Goal: Task Accomplishment & Management: Manage account settings

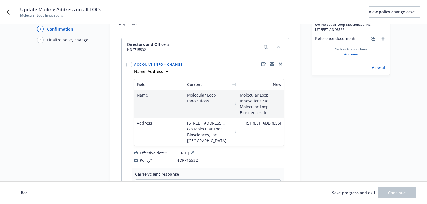
scroll to position [42, 0]
click at [9, 11] on icon at bounding box center [10, 12] width 7 height 7
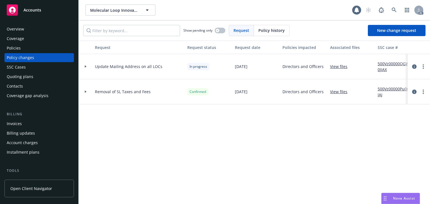
click at [16, 47] on div "Policies" at bounding box center [14, 48] width 14 height 9
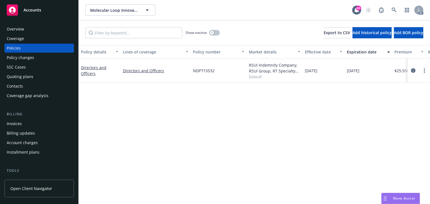
click at [155, 128] on div "Policy details Lines of coverage Policy number Market details Effective date Ex…" at bounding box center [255, 124] width 352 height 159
click at [39, 59] on div "Policy changes" at bounding box center [39, 57] width 65 height 9
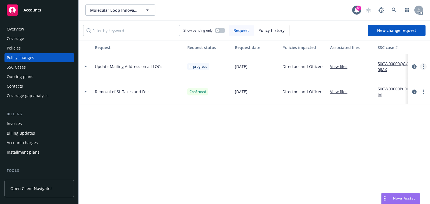
click at [424, 68] on link "more" at bounding box center [423, 66] width 7 height 7
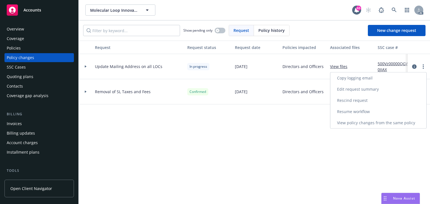
click at [381, 78] on link "Copy logging email" at bounding box center [379, 78] width 96 height 11
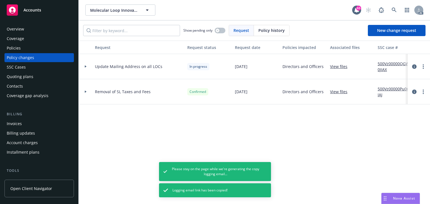
drag, startPoint x: 34, startPoint y: 52, endPoint x: 4, endPoint y: 63, distance: 31.8
click at [34, 52] on div "Policies" at bounding box center [39, 48] width 65 height 9
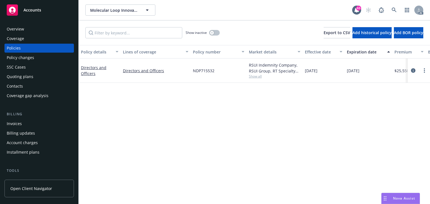
click at [149, 155] on div "Policy details Lines of coverage Policy number Market details Effective date Ex…" at bounding box center [255, 124] width 352 height 159
drag, startPoint x: 194, startPoint y: 68, endPoint x: 216, endPoint y: 69, distance: 21.3
click at [216, 69] on div "NDP715532" at bounding box center [219, 71] width 56 height 24
copy span "NDP715532"
click at [413, 70] on icon "circleInformation" at bounding box center [413, 70] width 4 height 4
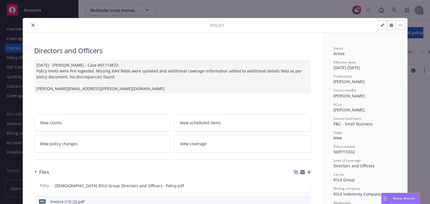
scroll to position [17, 0]
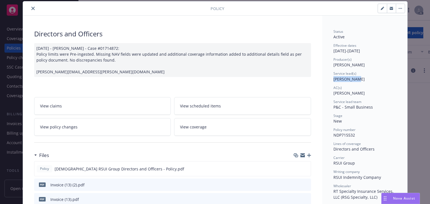
copy span "Ashley Mack"
drag, startPoint x: 331, startPoint y: 136, endPoint x: 372, endPoint y: 135, distance: 40.9
click at [373, 125] on div "Status Active Effective dates 06/11/2025 - 06/11/2026 Producer(s) Cicely Scott …" at bounding box center [365, 164] width 63 height 270
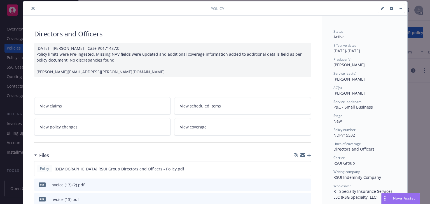
click at [31, 9] on icon "close" at bounding box center [32, 8] width 3 height 3
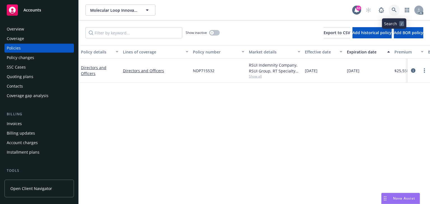
click at [391, 8] on link at bounding box center [394, 9] width 11 height 11
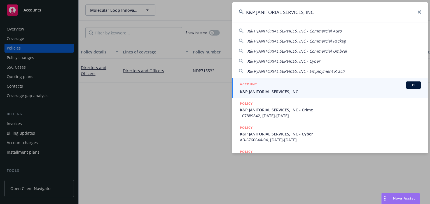
type input "K&P JANITORIAL SERVICES, INC"
click at [254, 87] on h5 "ACCOUNT" at bounding box center [248, 85] width 17 height 7
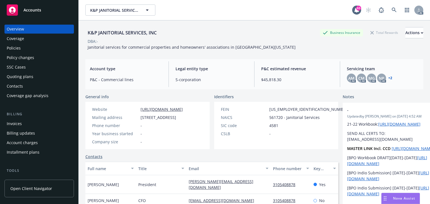
click at [28, 49] on div "Policies" at bounding box center [39, 48] width 65 height 9
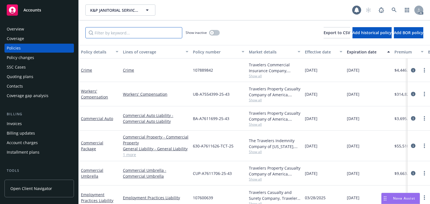
click at [137, 30] on input "Filter by keyword..." at bounding box center [133, 32] width 97 height 11
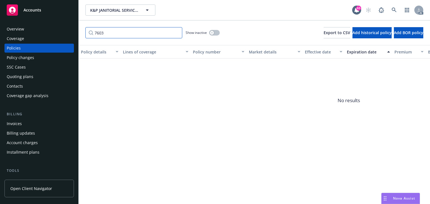
type input "7603"
click at [215, 32] on button "button" at bounding box center [214, 33] width 11 height 6
click at [215, 33] on button "button" at bounding box center [214, 33] width 11 height 6
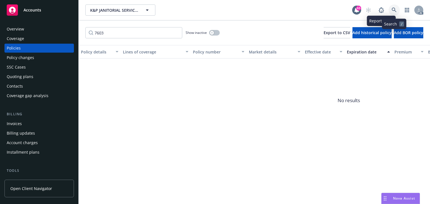
click at [396, 6] on link at bounding box center [394, 9] width 11 height 11
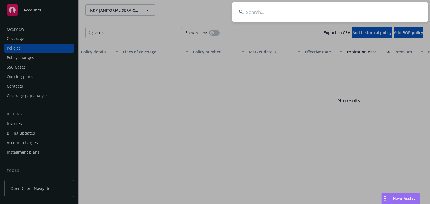
type input "K&P JANITORIAL SERVICES, INC"
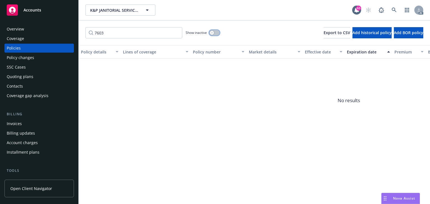
click at [217, 34] on button "button" at bounding box center [214, 33] width 11 height 6
click at [217, 34] on div "button" at bounding box center [217, 33] width 4 height 4
click at [392, 12] on icon at bounding box center [394, 10] width 5 height 5
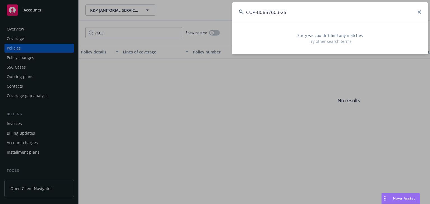
type input "CUP-B0657603-25"
click at [421, 12] on icon at bounding box center [419, 11] width 3 height 3
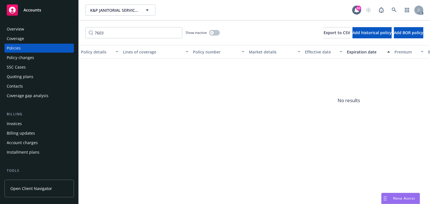
click at [307, 108] on span "No results" at bounding box center [349, 101] width 541 height 84
click at [393, 11] on icon at bounding box center [394, 10] width 5 height 5
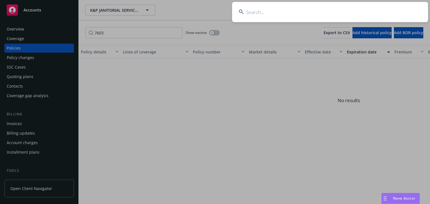
click at [274, 13] on input at bounding box center [330, 12] width 196 height 20
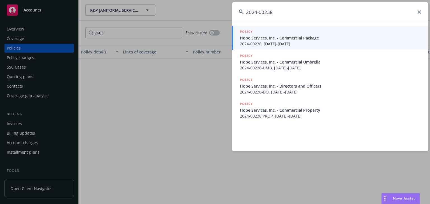
type input "2024-00238"
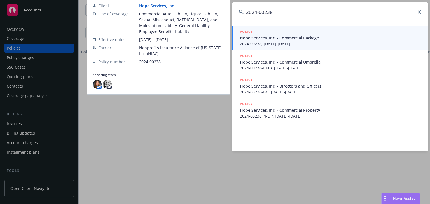
click at [265, 41] on span "2024-00238, 07/01/2024-07/01/2025" at bounding box center [331, 44] width 182 height 6
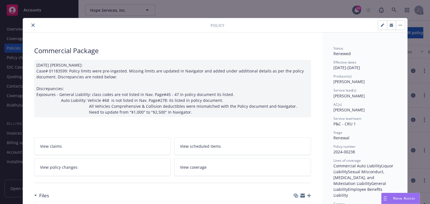
click at [35, 23] on div at bounding box center [118, 25] width 186 height 7
click at [31, 24] on icon "close" at bounding box center [32, 25] width 3 height 3
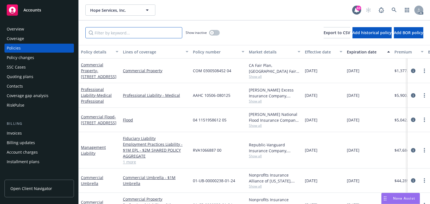
click at [131, 34] on input "Filter by keyword..." at bounding box center [133, 32] width 97 height 11
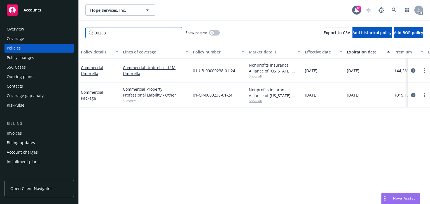
type input "00238"
click at [217, 33] on button "button" at bounding box center [214, 33] width 11 height 6
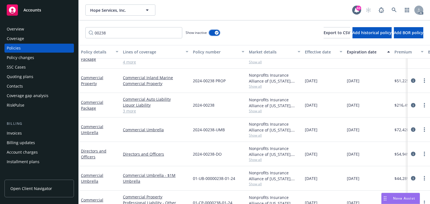
scroll to position [1060, 0]
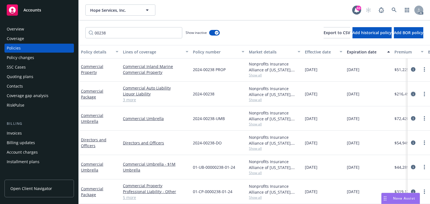
click at [411, 92] on icon "circleInformation" at bounding box center [413, 94] width 4 height 4
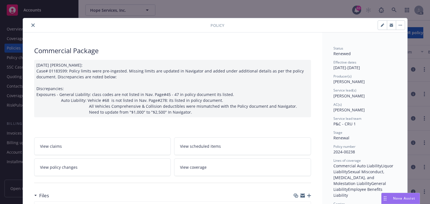
scroll to position [17, 0]
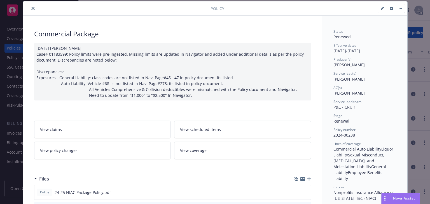
click at [92, 152] on link "View policy changes" at bounding box center [102, 151] width 137 height 18
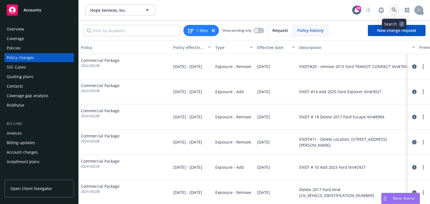
click at [395, 10] on icon at bounding box center [394, 10] width 5 height 5
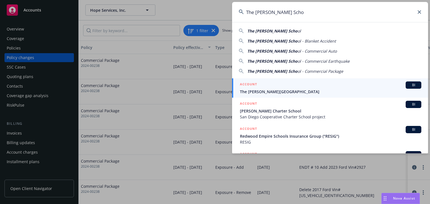
type input "The Harker Scho"
click at [420, 13] on icon at bounding box center [419, 11] width 3 height 3
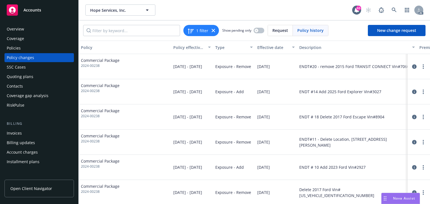
click at [22, 48] on div "Policies" at bounding box center [39, 48] width 65 height 9
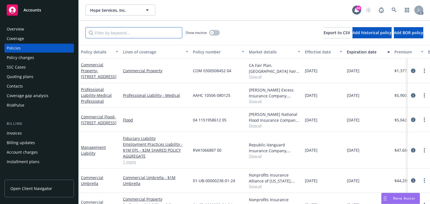
click at [103, 31] on input "Filter by keyword..." at bounding box center [133, 32] width 97 height 11
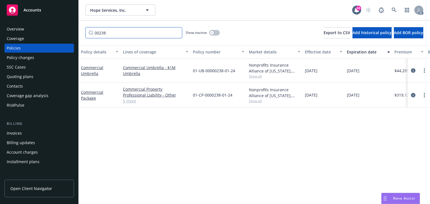
type input "00238"
click at [243, 138] on div "Policy details Lines of coverage Policy number Market details Effective date Ex…" at bounding box center [255, 124] width 352 height 159
click at [213, 32] on icon "button" at bounding box center [212, 33] width 2 height 2
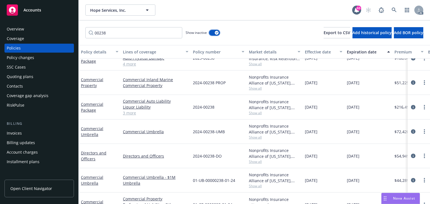
scroll to position [1060, 0]
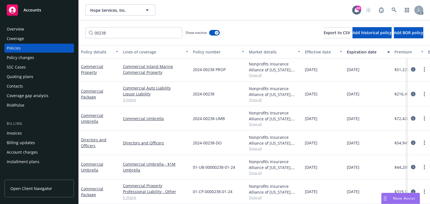
click at [411, 92] on icon "circleInformation" at bounding box center [413, 94] width 4 height 4
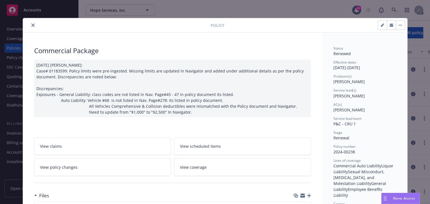
click at [68, 168] on span "View policy changes" at bounding box center [59, 168] width 38 height 6
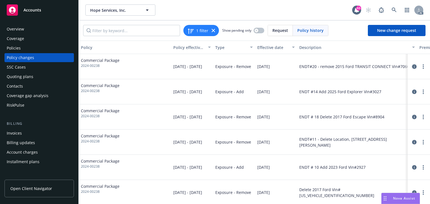
click at [413, 65] on icon "circleInformation" at bounding box center [415, 66] width 4 height 4
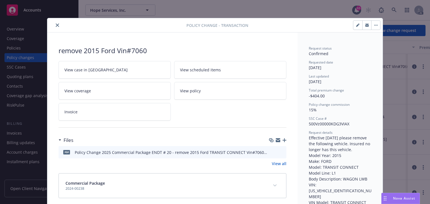
scroll to position [17, 0]
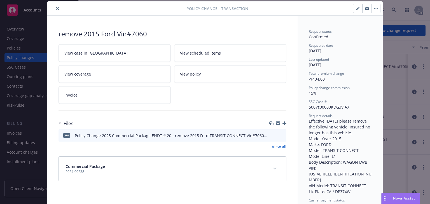
click at [54, 6] on button "close" at bounding box center [57, 8] width 7 height 7
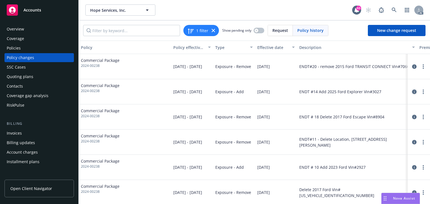
click at [413, 92] on icon "circleInformation" at bounding box center [415, 92] width 4 height 4
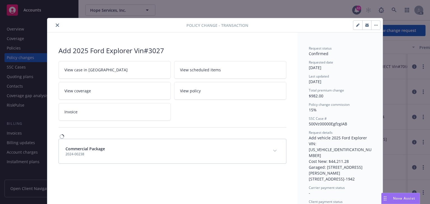
scroll to position [12, 0]
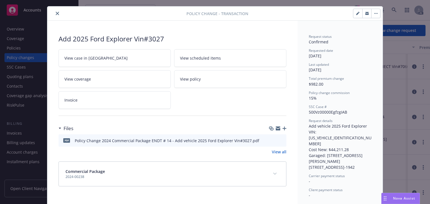
drag, startPoint x: 55, startPoint y: 13, endPoint x: 58, endPoint y: 15, distance: 4.0
click at [56, 13] on icon "close" at bounding box center [57, 13] width 3 height 3
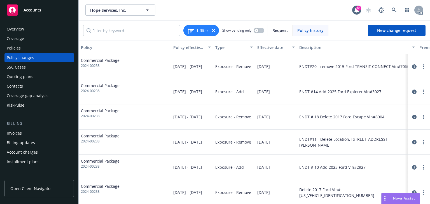
click at [413, 141] on icon "circleInformation" at bounding box center [415, 142] width 4 height 4
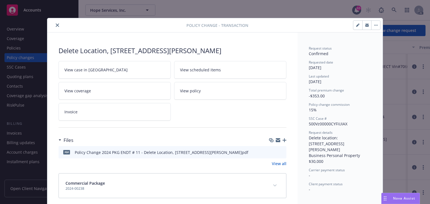
click at [56, 25] on icon "close" at bounding box center [57, 25] width 3 height 3
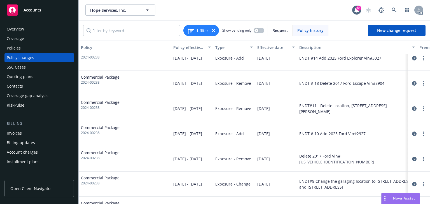
scroll to position [67, 0]
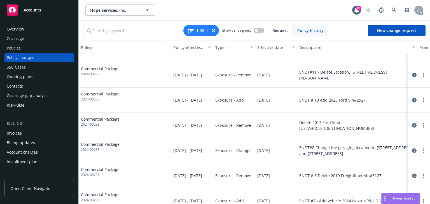
click at [413, 123] on icon "circleInformation" at bounding box center [415, 125] width 4 height 4
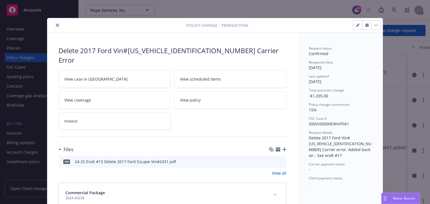
click at [56, 24] on icon "close" at bounding box center [57, 25] width 3 height 3
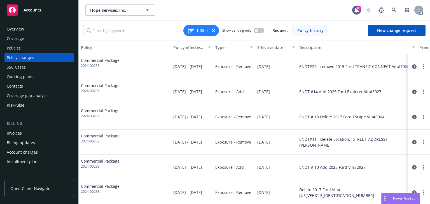
click at [134, 67] on div "Commercial Package 2024-00238" at bounding box center [125, 66] width 92 height 25
click at [404, 32] on span "New change request" at bounding box center [397, 30] width 39 height 5
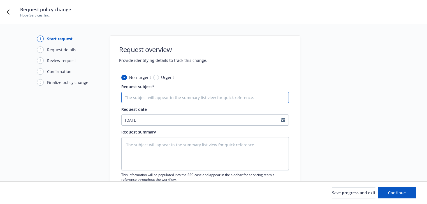
click at [186, 98] on input "Request subject*" at bounding box center [205, 97] width 168 height 11
type textarea "x"
type input "2"
type textarea "x"
type input "24"
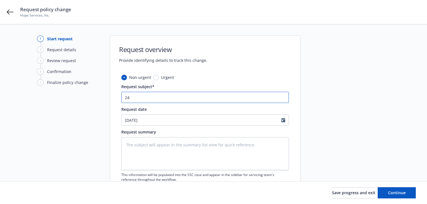
type textarea "x"
type input "24"
type textarea "x"
type input "24 P"
type textarea "x"
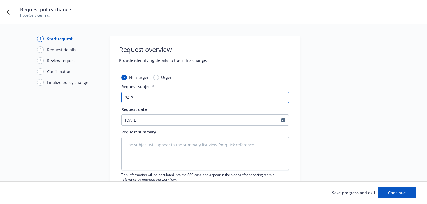
type input "24 PK"
type textarea "x"
type input "24 PKG"
type textarea "x"
type input "24 PKG"
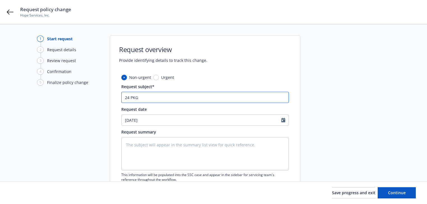
type textarea "x"
type input "24 PKG N"
type textarea "x"
type input "24 PKG NI"
type textarea "x"
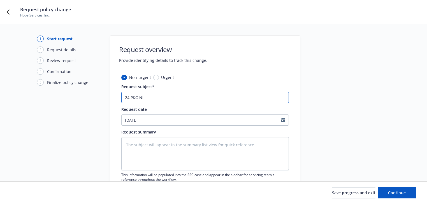
type input "24 PKG NIA"
type textarea "x"
type input "24 PKG NIAC"
type textarea "x"
type input "24 PKG NIAC"
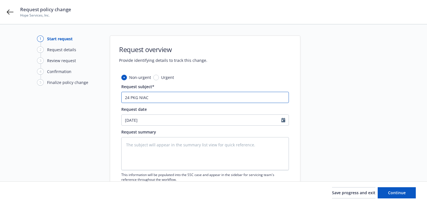
type textarea "x"
type input "24 PKG NIAC -"
type textarea "x"
type input "24 PKG NIAC -"
click at [218, 96] on input "24 PKG NIAC -" at bounding box center [205, 97] width 168 height 11
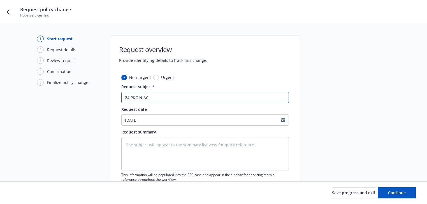
type textarea "x"
type input "24 PKG NIAC - D"
type textarea "x"
type input "24 PKG NIAC - De"
type textarea "x"
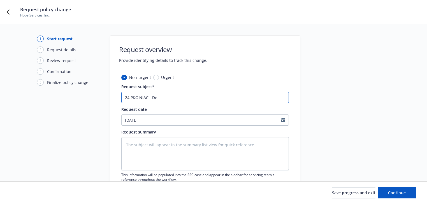
type input "24 PKG NIAC - Del"
type textarea "x"
type input "24 PKG NIAC - Dele"
type textarea "x"
type input "24 PKG NIAC - Delete"
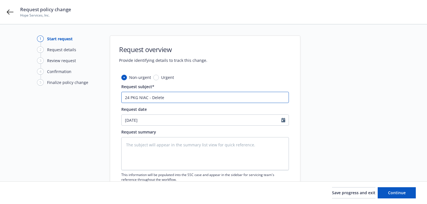
type textarea "x"
type input "24 PKG NIAC - Delete"
type textarea "x"
type input "24 PKG NIAC - Delete v"
type textarea "x"
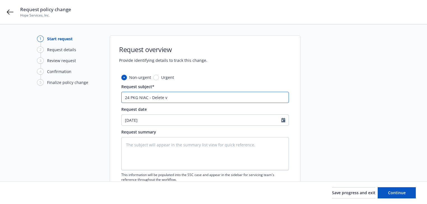
type input "24 PKG NIAC - Delete ve"
type textarea "x"
type input "24 PKG NIAC - Delete veh"
type textarea "x"
type input "24 PKG NIAC - Delete vehi"
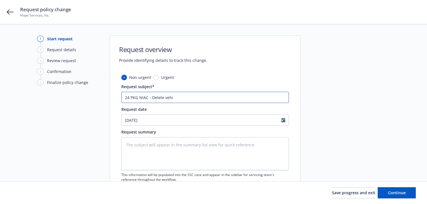
type textarea "x"
type input "24 PKG NIAC - Delete vehic"
type textarea "x"
type input "24 PKG NIAC - Delete vehicl"
type textarea "x"
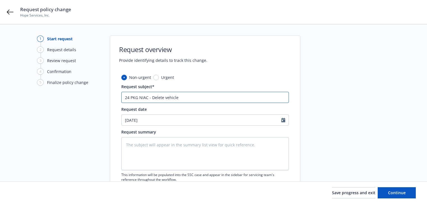
type input "24 PKG NIAC - Delete vehicle"
paste input "2017 Ford Escape"
type textarea "x"
type input "24 PKG NIAC - Delete vehicle 2017 Ford Escape"
type textarea "x"
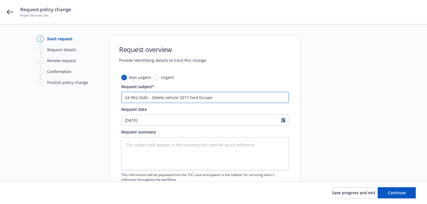
type input "24 PKG NIAC - Delete vehicle 2017 Ford Escape"
type textarea "x"
type input "24 PKG NIAC - Delete vehicle 2017 Ford Escape v"
type textarea "x"
type input "24 PKG NIAC - Delete vehicle 2017 Ford Escape vi"
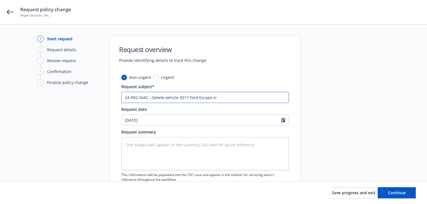
type textarea "x"
type input "24 PKG NIAC - Delete vehicle 2017 Ford Escape vin"
type textarea "x"
type input "24 PKG NIAC - Delete vehicle 2017 Ford Escape vin#"
type textarea "x"
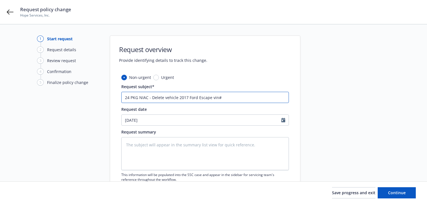
type input "24 PKG NIAC - Delete vehicle 2017 Ford Escape vin#5"
type textarea "x"
type input "24 PKG NIAC - Delete vehicle 2017 Ford Escape vin#59"
type textarea "x"
type input "24 PKG NIAC - Delete vehicle 2017 Ford Escape vin#591"
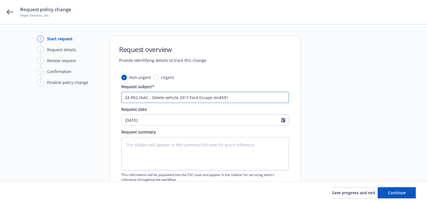
type textarea "x"
drag, startPoint x: 151, startPoint y: 96, endPoint x: 317, endPoint y: 101, distance: 166.0
click at [317, 101] on div "1 Start request 2 Request details 3 Review request 4 Confirmation 5 Finalize po…" at bounding box center [214, 123] width 414 height 174
type input "24 PKG NIAC - Delete vehicle 2017 Ford Escape vin#5912"
click at [177, 151] on textarea at bounding box center [205, 153] width 168 height 33
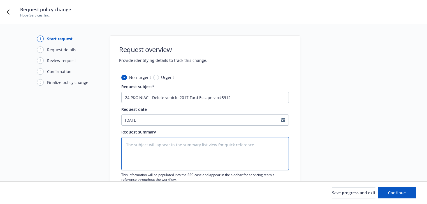
paste textarea "Delete vehicle 2017 Ford Escape vin#5912"
type textarea "Delete vehicle 2017 Ford Escape vin#5912"
type textarea "x"
type textarea "Delete vehicle 2017 Ford Escape vin#5912"
click at [201, 145] on textarea "Delete vehicle 2017 Ford Escape vin#5912" at bounding box center [205, 153] width 168 height 33
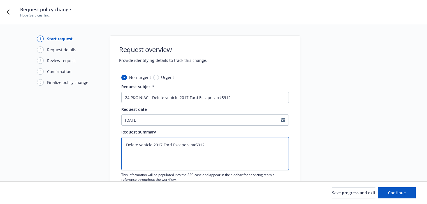
click at [201, 145] on textarea "Delete vehicle 2017 Ford Escape vin#5912" at bounding box center [205, 153] width 168 height 33
paste textarea "1FMCU0GDXHUC9"
type textarea "x"
type textarea "Delete vehicle 2017 Ford Escape vin#1FMCU0GDXHUC95912"
click at [342, 166] on div at bounding box center [351, 123] width 78 height 174
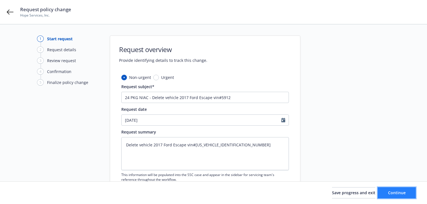
click at [385, 195] on button "Continue" at bounding box center [397, 192] width 38 height 11
type textarea "x"
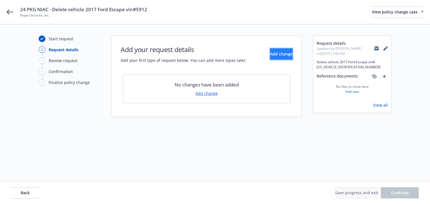
click at [281, 54] on span "Add change" at bounding box center [281, 53] width 22 height 5
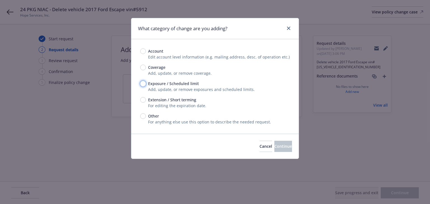
click at [143, 84] on input "Exposure / Scheduled limit" at bounding box center [143, 84] width 6 height 6
radio input "true"
click at [275, 147] on span "Continue" at bounding box center [284, 146] width 18 height 5
type textarea "x"
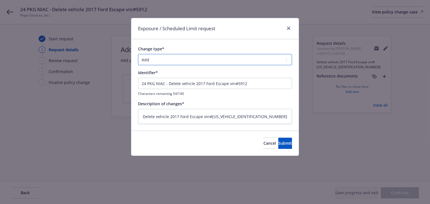
click at [184, 59] on select "Add Audit Change Remove" at bounding box center [215, 59] width 154 height 11
select select "REMOVE"
click at [138, 54] on select "Add Audit Change Remove" at bounding box center [215, 59] width 154 height 11
drag, startPoint x: 132, startPoint y: 81, endPoint x: -122, endPoint y: 69, distance: 254.7
click at [0, 69] on html "24 PKG NIAC - Delete vehicle 2017 Ford Escape vin#5912 Hope Services, Inc. View…" at bounding box center [215, 102] width 430 height 204
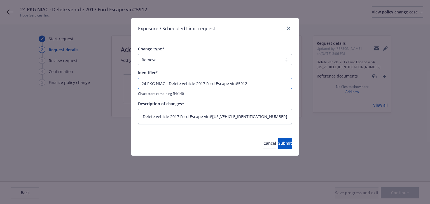
type textarea "x"
type input "- Delete vehicle 2017 Ford Escape vin#5912"
type textarea "x"
type input "E- Delete vehicle 2017 Ford Escape vin#5912"
type textarea "x"
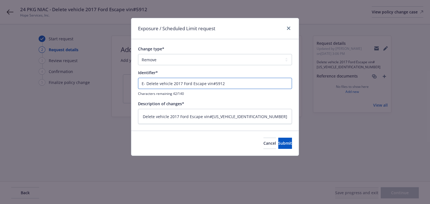
type input "EN- Delete vehicle 2017 Ford Escape vin#5912"
type textarea "x"
type input "END- Delete vehicle 2017 Ford Escape vin#5912"
type textarea "x"
type input "ENDT- Delete vehicle 2017 Ford Escape vin#5912"
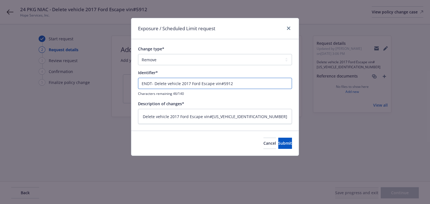
type textarea "x"
type input "ENDT#- Delete vehicle 2017 Ford Escape vin#5912"
type textarea "x"
type input "ENDT#2- Delete vehicle 2017 Ford Escape vin#5912"
type textarea "x"
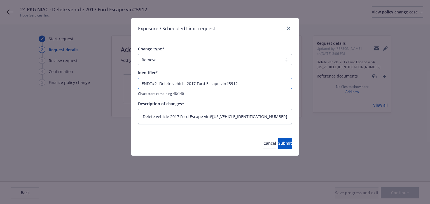
type input "ENDT#21- Delete vehicle 2017 Ford Escape vin#5912"
type textarea "x"
type input "ENDT#21 - Delete vehicle 2017 Ford Escape vin#5912"
click at [283, 148] on button "Submit" at bounding box center [286, 143] width 14 height 11
type textarea "x"
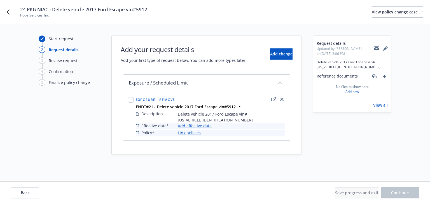
click at [205, 124] on link "Add effective date" at bounding box center [195, 126] width 34 height 6
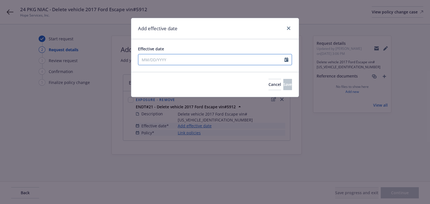
click at [201, 61] on input "Effective date" at bounding box center [211, 59] width 146 height 11
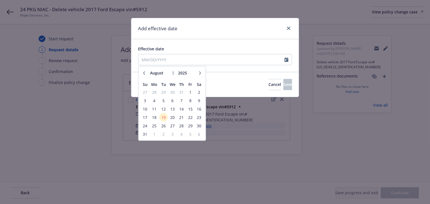
click at [143, 75] on button "button" at bounding box center [144, 73] width 7 height 7
select select "5"
click at [158, 118] on span "19" at bounding box center [154, 117] width 8 height 7
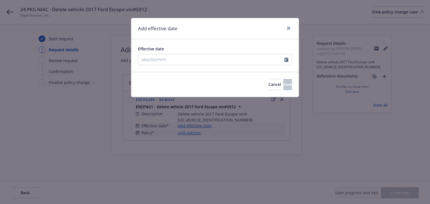
type input "05/19/2025"
click at [284, 87] on button "Save" at bounding box center [288, 84] width 9 height 11
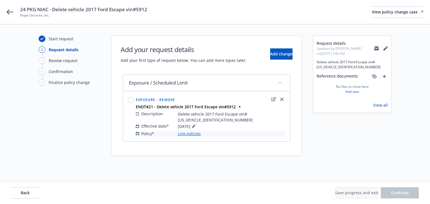
click at [198, 135] on link "Link policies" at bounding box center [189, 134] width 23 height 6
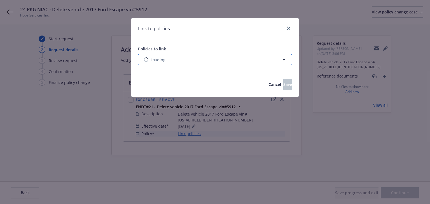
click at [166, 61] on span "Loading..." at bounding box center [160, 60] width 18 height 6
select select "ACTIVE"
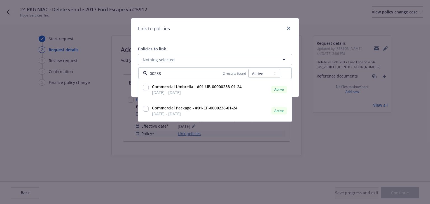
type input "00238"
click at [257, 73] on select "All Active Upcoming Expired Cancelled" at bounding box center [265, 73] width 32 height 9
select select "EXPIRED"
click at [249, 69] on select "All Active Upcoming Expired Cancelled" at bounding box center [265, 73] width 32 height 9
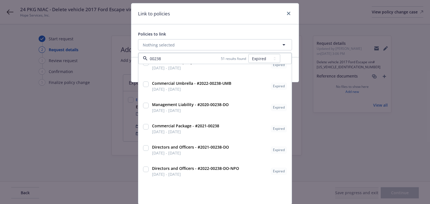
scroll to position [779, 0]
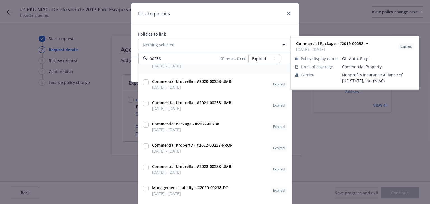
click at [148, 58] on input "00238" at bounding box center [184, 59] width 73 height 6
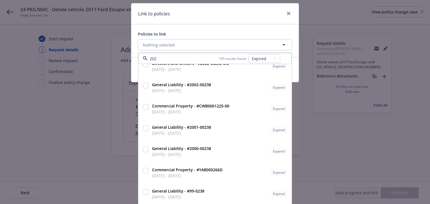
type input "2024"
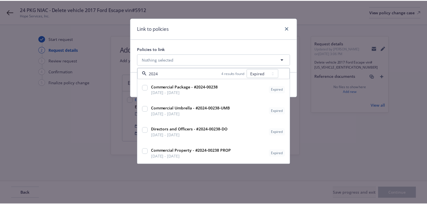
scroll to position [0, 0]
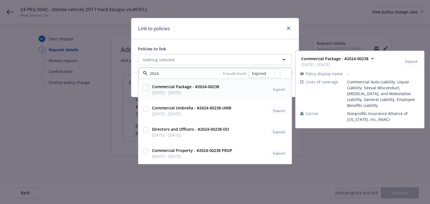
click at [145, 88] on input "checkbox" at bounding box center [146, 88] width 6 height 6
checkbox input "true"
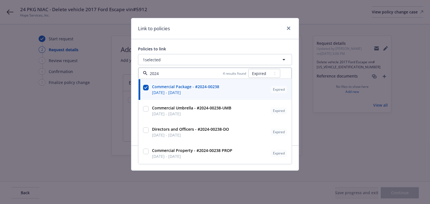
type input "2024"
click at [209, 38] on div "Link to policies" at bounding box center [215, 28] width 168 height 21
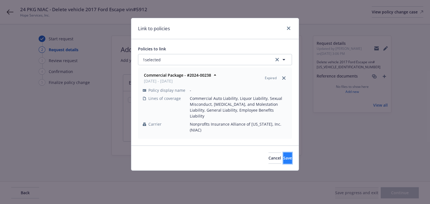
click at [287, 153] on button "Save" at bounding box center [288, 158] width 9 height 11
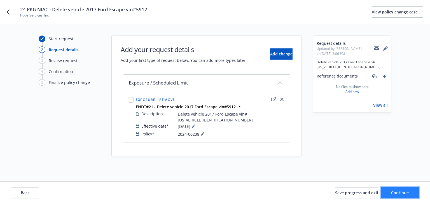
click at [405, 198] on button "Continue" at bounding box center [400, 192] width 38 height 11
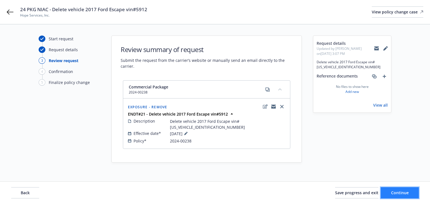
click at [405, 195] on span "Continue" at bounding box center [401, 192] width 18 height 5
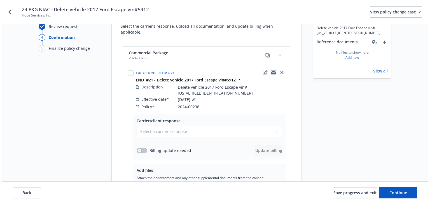
scroll to position [90, 0]
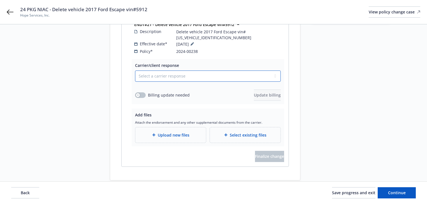
drag, startPoint x: 167, startPoint y: 72, endPoint x: 167, endPoint y: 75, distance: 3.1
click at [167, 72] on select "Select a carrier response Accepted Accepted with revision No endorsement needed…" at bounding box center [208, 76] width 146 height 11
select select "ACCEPTED"
click at [135, 71] on select "Select a carrier response Accepted Accepted with revision No endorsement needed…" at bounding box center [208, 76] width 146 height 11
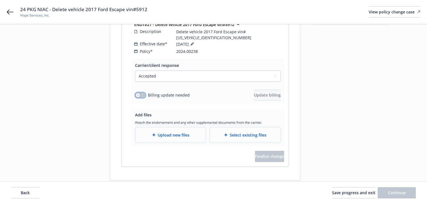
click at [142, 92] on button "button" at bounding box center [140, 95] width 11 height 6
click at [259, 92] on span "Update billing" at bounding box center [267, 94] width 27 height 5
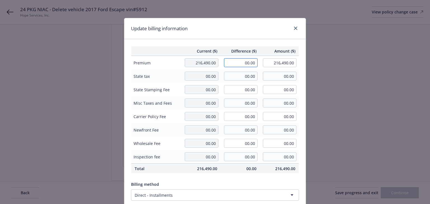
click at [244, 61] on input "00.00" at bounding box center [241, 62] width 34 height 9
type input "-141.00"
type input "216,349.00"
type input "-21.15"
click at [368, 103] on div "Update billing information Current ($) Difference ($) Amount ($) Premium 216,49…" at bounding box center [215, 102] width 430 height 204
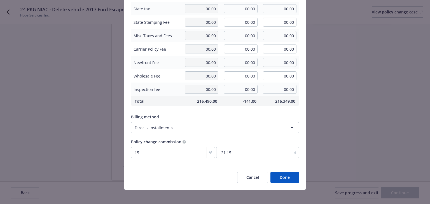
scroll to position [71, 0]
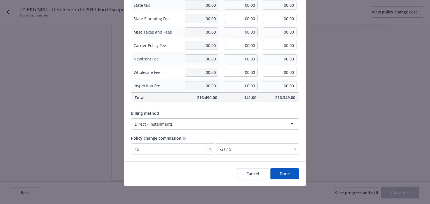
click at [286, 176] on button "Done" at bounding box center [285, 173] width 29 height 11
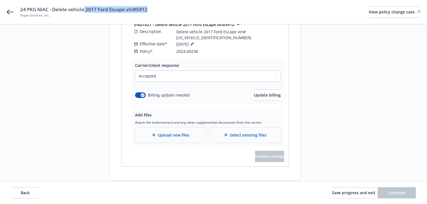
drag, startPoint x: 84, startPoint y: 9, endPoint x: 89, endPoint y: 9, distance: 5.3
click at [171, 6] on div "24 PKG NIAC - Delete vehicle 2017 Ford Escape vin#5912 Hope Services, Inc. View…" at bounding box center [220, 12] width 400 height 12
drag, startPoint x: 51, startPoint y: 9, endPoint x: 161, endPoint y: 8, distance: 109.6
click at [161, 8] on div "24 PKG NIAC - Delete vehicle 2017 Ford Escape vin#5912 Hope Services, Inc. View…" at bounding box center [220, 12] width 400 height 12
copy span "Delete vehicle 2017 Ford Escape vin#5912"
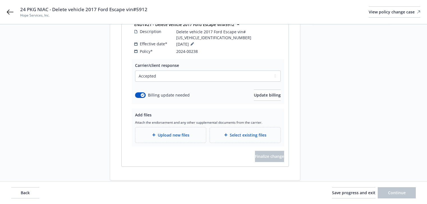
click at [161, 132] on span "Upload new files" at bounding box center [174, 135] width 32 height 6
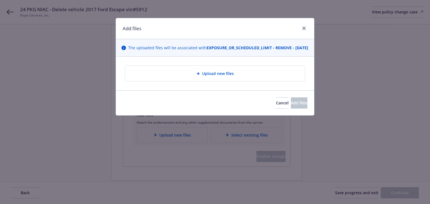
click at [219, 77] on span "Upload new files" at bounding box center [218, 74] width 32 height 6
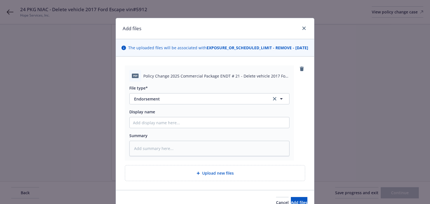
scroll to position [35, 0]
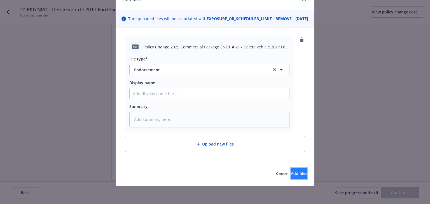
click at [299, 176] on button "Add files" at bounding box center [299, 173] width 17 height 11
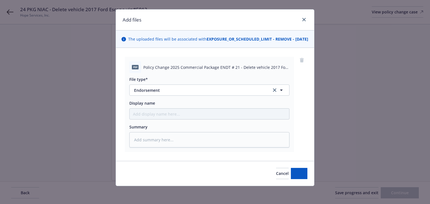
scroll to position [14, 0]
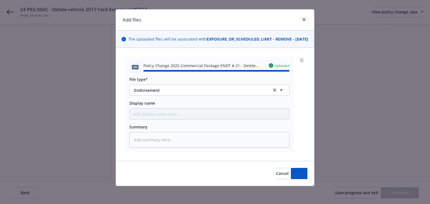
type textarea "x"
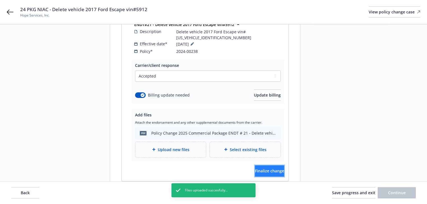
click at [275, 168] on span "Finalize change" at bounding box center [269, 170] width 29 height 5
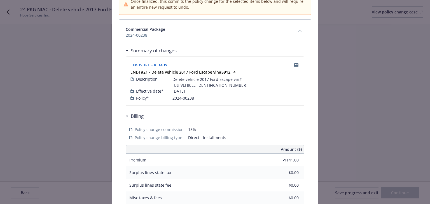
scroll to position [67, 0]
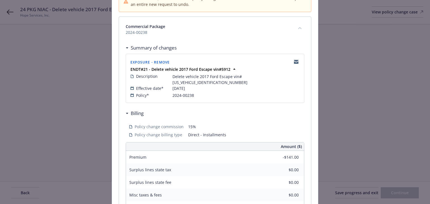
click at [247, 124] on span "15%" at bounding box center [244, 127] width 113 height 6
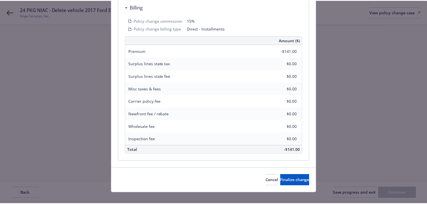
scroll to position [174, 0]
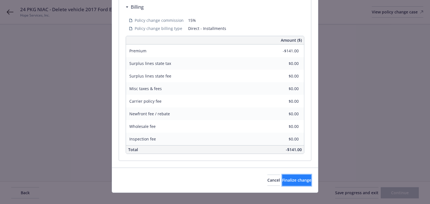
click at [294, 178] on span "Finalize change" at bounding box center [296, 180] width 29 height 5
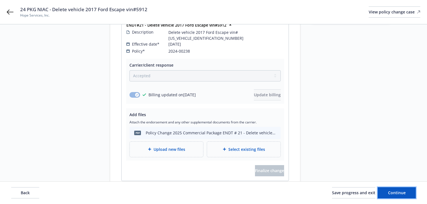
click at [400, 192] on span "Continue" at bounding box center [397, 192] width 18 height 5
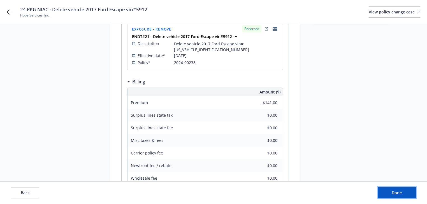
click at [400, 192] on span "Done" at bounding box center [397, 192] width 10 height 5
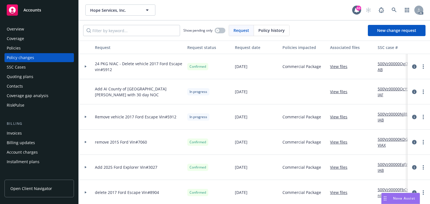
click at [397, 62] on link "500Vz00000Qvj7tIAB" at bounding box center [397, 67] width 38 height 12
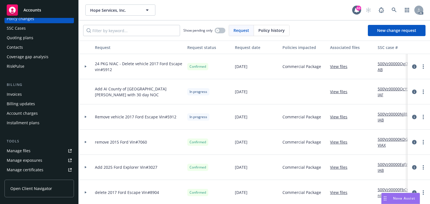
scroll to position [45, 0]
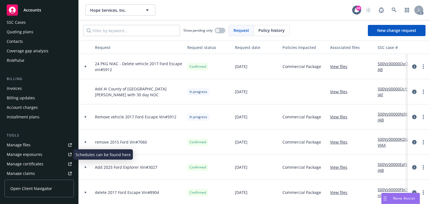
click at [33, 155] on div "Manage exposures" at bounding box center [25, 154] width 36 height 9
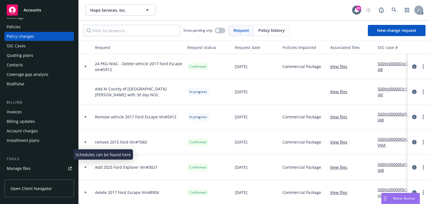
scroll to position [0, 0]
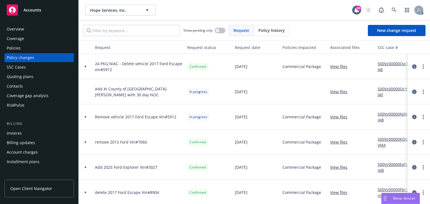
click at [18, 45] on div "Policies" at bounding box center [14, 48] width 14 height 9
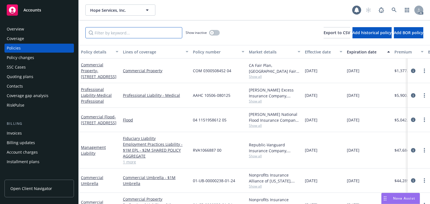
click at [104, 30] on input "Filter by keyword..." at bounding box center [133, 32] width 97 height 11
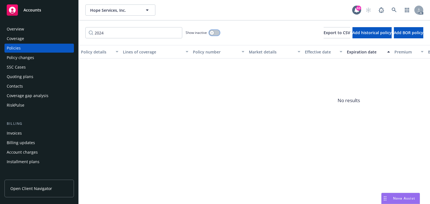
click at [211, 32] on div "button" at bounding box center [212, 33] width 4 height 4
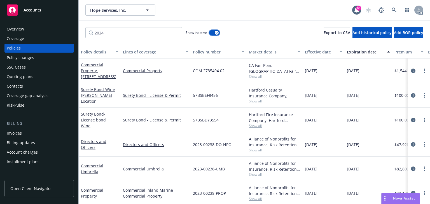
click at [214, 32] on button "button" at bounding box center [214, 33] width 11 height 6
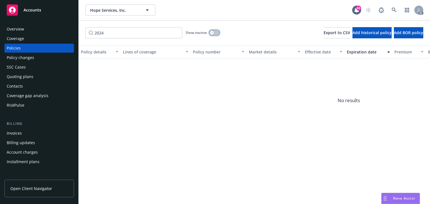
click at [214, 33] on div "button" at bounding box center [212, 33] width 4 height 4
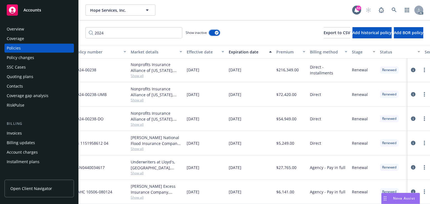
scroll to position [319, 0]
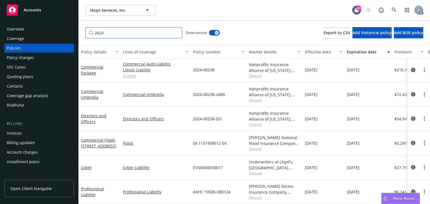
drag, startPoint x: 111, startPoint y: 32, endPoint x: 63, endPoint y: 33, distance: 47.9
click at [63, 33] on div "Accounts Overview Coverage Policies Policy changes SSC Cases Quoting plans Cont…" at bounding box center [215, 102] width 430 height 204
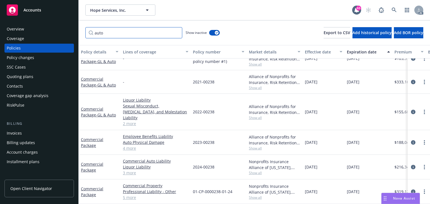
scroll to position [54, 0]
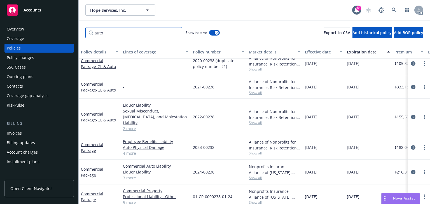
type input "auto"
click at [216, 34] on div "button" at bounding box center [217, 33] width 4 height 4
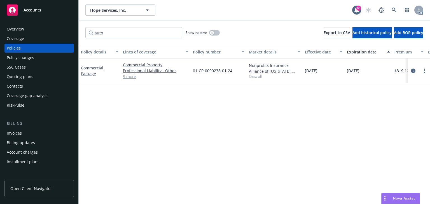
click at [95, 64] on div "Commercial Package" at bounding box center [100, 71] width 42 height 25
click at [95, 66] on link "Commercial Package" at bounding box center [92, 70] width 22 height 11
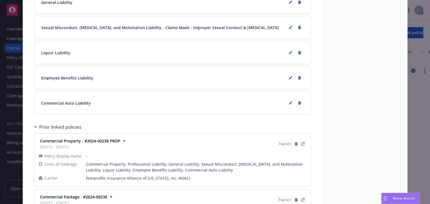
scroll to position [543, 0]
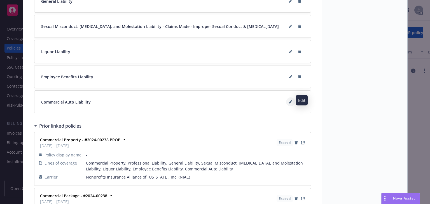
click at [288, 98] on button at bounding box center [290, 102] width 9 height 9
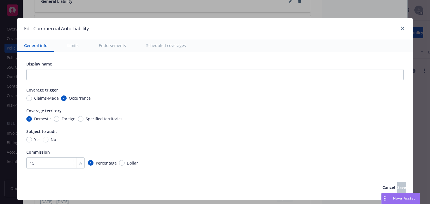
click at [177, 46] on button "Scheduled coverages" at bounding box center [166, 45] width 53 height 13
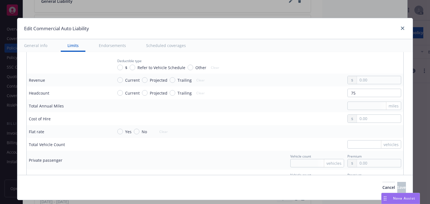
scroll to position [972, 0]
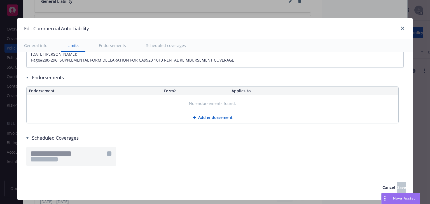
type textarea "x"
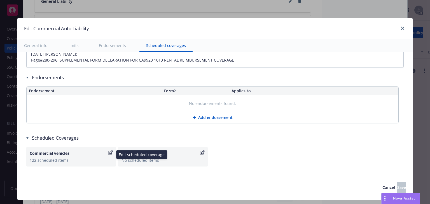
click at [109, 151] on icon "button" at bounding box center [110, 152] width 5 height 4
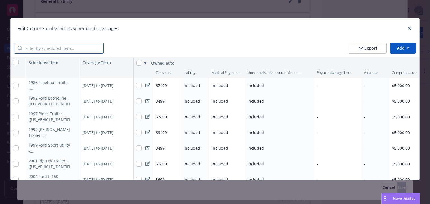
click at [75, 50] on input "search" at bounding box center [62, 48] width 81 height 11
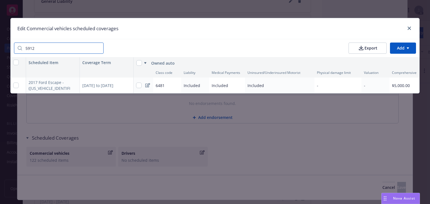
type input "5912"
click at [106, 85] on div "07/01/2025 to 07/01/2026" at bounding box center [107, 86] width 54 height 16
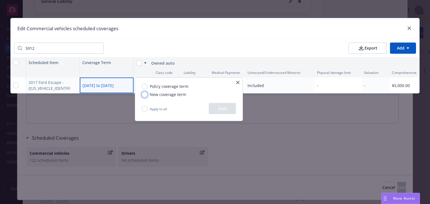
click at [145, 95] on input "New coverage term" at bounding box center [145, 95] width 6 height 6
radio input "true"
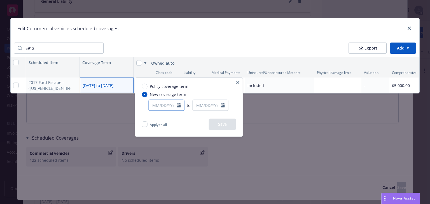
click at [162, 107] on input "text" at bounding box center [163, 105] width 28 height 11
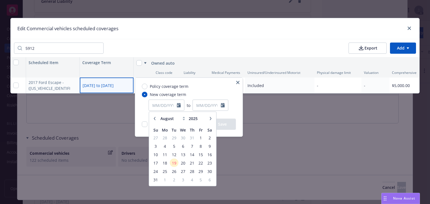
click at [155, 121] on button "button" at bounding box center [154, 118] width 7 height 7
select select "7"
click at [176, 137] on span "1" at bounding box center [174, 137] width 8 height 7
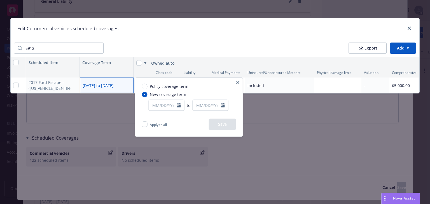
type input "07/01/2025"
click at [210, 109] on input "text" at bounding box center [207, 105] width 28 height 11
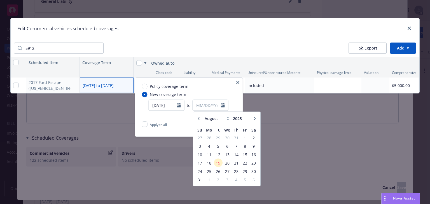
click at [198, 117] on icon "button" at bounding box center [198, 118] width 3 height 3
select select "7"
click at [219, 137] on span "1" at bounding box center [219, 137] width 8 height 7
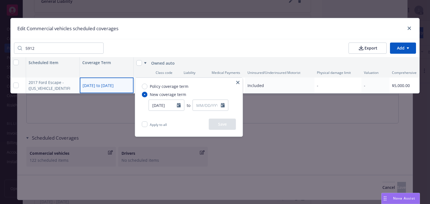
type input "07/01/2025"
click at [227, 125] on button "Save" at bounding box center [222, 124] width 27 height 11
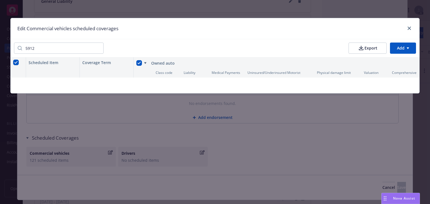
type textarea "x"
click at [410, 29] on icon "close" at bounding box center [409, 28] width 3 height 3
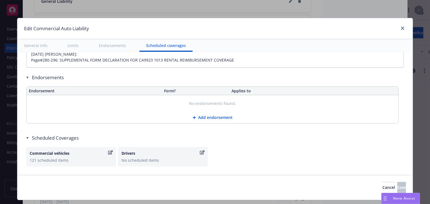
click at [318, 101] on div "No endorsements found." at bounding box center [213, 103] width 372 height 17
click at [402, 27] on icon "close" at bounding box center [402, 28] width 3 height 3
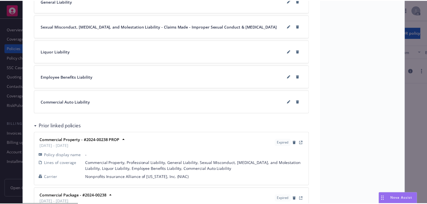
scroll to position [0, 0]
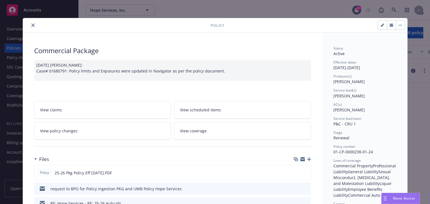
click at [31, 24] on icon "close" at bounding box center [32, 25] width 3 height 3
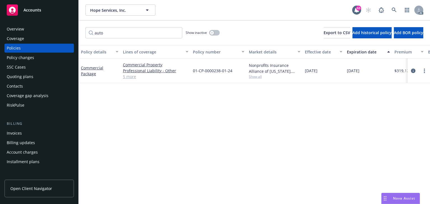
click at [13, 60] on div "Policy changes" at bounding box center [20, 57] width 27 height 9
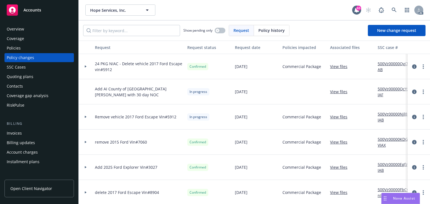
click at [85, 68] on div at bounding box center [86, 66] width 14 height 25
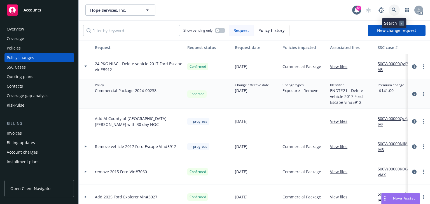
click at [397, 8] on icon at bounding box center [394, 10] width 5 height 5
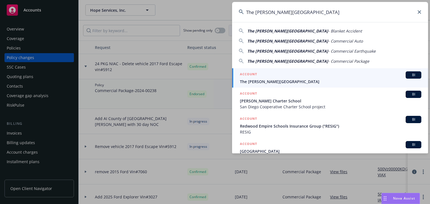
type input "The Harker School"
click at [250, 80] on span "The Harker School" at bounding box center [331, 82] width 182 height 6
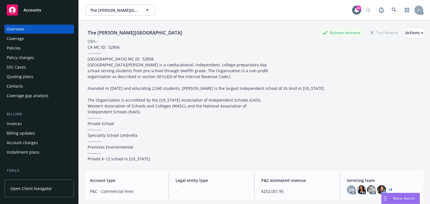
click at [19, 57] on div "Policy changes" at bounding box center [20, 57] width 27 height 9
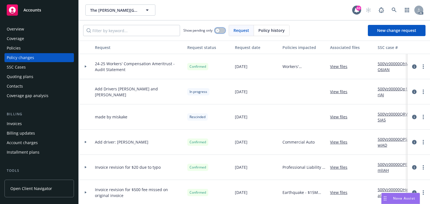
click at [219, 31] on div "button" at bounding box center [218, 31] width 4 height 4
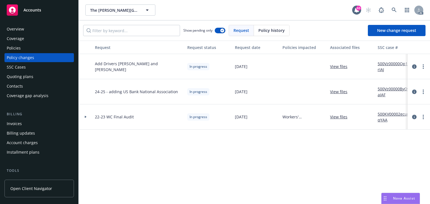
click at [387, 63] on link "500Vz00000Qp1KrIAJ" at bounding box center [397, 67] width 38 height 12
click at [423, 67] on icon "more" at bounding box center [423, 66] width 1 height 4
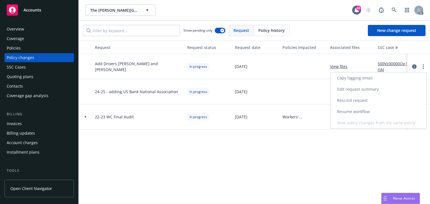
click at [350, 110] on link "Resume workflow" at bounding box center [379, 111] width 96 height 11
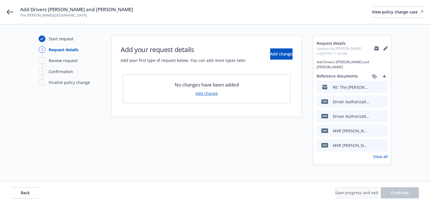
click at [379, 154] on link "View all" at bounding box center [381, 157] width 15 height 6
click at [27, 196] on button "Back" at bounding box center [25, 192] width 28 height 11
click at [27, 196] on div "Back Save progress and exit Continue" at bounding box center [215, 192] width 408 height 11
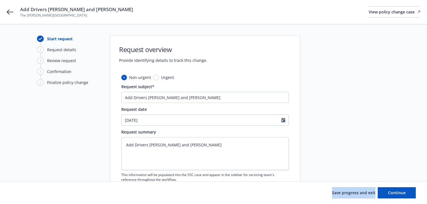
click at [27, 196] on div "Save progress and exit Continue" at bounding box center [213, 192] width 405 height 11
click at [169, 145] on textarea "Add Drivers Jorge Chen and Travis Cochran" at bounding box center [205, 153] width 168 height 33
type textarea "x"
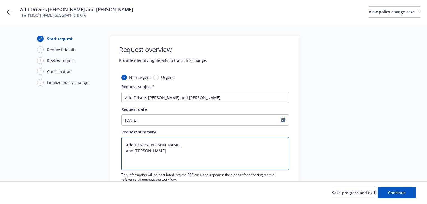
type textarea "Add Drivers Jorge Chen and Travis Cochran"
click at [173, 144] on textarea "Add Drivers Jorge Chen and Travis Cochran" at bounding box center [205, 153] width 168 height 33
type textarea "x"
type textarea "Add Drivers Jorge Chen and Travis Cochran"
paste textarea "Date of birth"
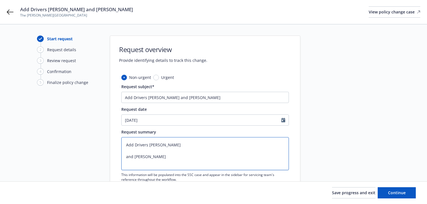
type textarea "x"
type textarea "Add Drivers Jorge Chen Date of birth and Travis Cochran"
type textarea "x"
type textarea "Add Drivers Jorge Chen Date of birth : and Travis Cochran"
type textarea "x"
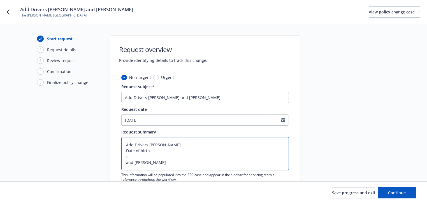
type textarea "Add Drivers Jorge Chen Date of birth : and Travis Cochran"
type textarea "x"
type textarea "Add Drivers Jorge Chen Date of birth : and Travis Cochran"
type textarea "x"
type textarea "Add Drivers Jorge Chen Date of birth and Travis Cochran"
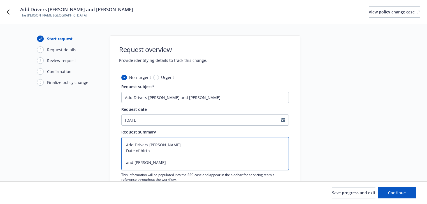
type textarea "x"
type textarea "Add Drivers Jorge Chen Date of birth and Travis Cochran"
type textarea "x"
type textarea "Add Drivers Jorge Chen Date of birth: and Travis Cochran"
click at [157, 150] on textarea "Add Drivers Jorge Chen Date of birth: and Travis Cochran" at bounding box center [205, 153] width 168 height 33
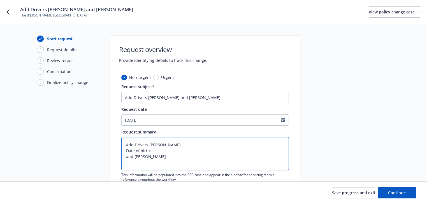
paste textarea "04/28/1974"
type textarea "x"
type textarea "Add Drivers Jorge Chen Date of birth:04/28/1974 and Travis Cochran"
type textarea "x"
type textarea "Add Drivers Jorge Chen Date of birth:04/28/1974 and Travis Cochran"
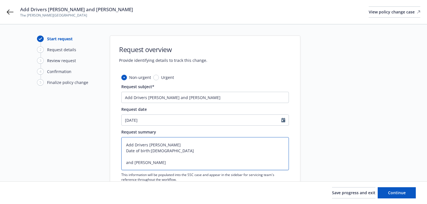
click at [175, 150] on textarea "Add Drivers Jorge Chen Date of birth:04/28/1974 and Travis Cochran" at bounding box center [205, 153] width 168 height 33
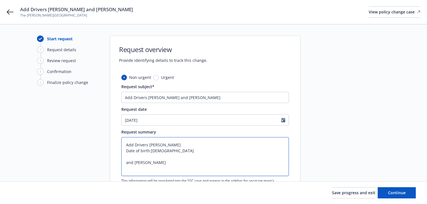
type textarea "x"
paste textarea "License state California License number A6522705"
type textarea "Add Drivers Jorge Chen Date of birth:04/28/1974 License state California Licens…"
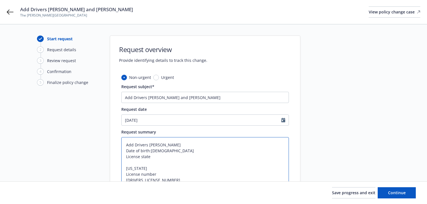
click at [153, 156] on textarea "Add Drivers Jorge Chen Date of birth:04/28/1974 License state California Licens…" at bounding box center [205, 171] width 168 height 68
type textarea "x"
type textarea "Add Drivers Jorge Chen Date of birth:04/28/1974 License state California Licens…"
click at [150, 151] on textarea "Add Drivers Jorge Chen Date of birth:04/28/1974 License state California Licens…" at bounding box center [205, 168] width 168 height 62
type textarea "x"
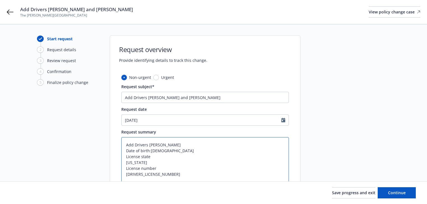
type textarea "Add Drivers Jorge Chen Date of birth04/28/1974 License state California License…"
type textarea "x"
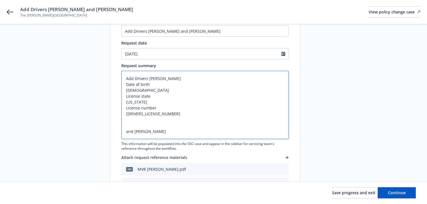
scroll to position [67, 0]
type textarea "Add Drivers Jorge Chen Date of birth 04/28/1974 License state California Licens…"
click at [171, 130] on textarea "Add Drivers Jorge Chen Date of birth 04/28/1974 License state California Licens…" at bounding box center [205, 104] width 168 height 68
type textarea "x"
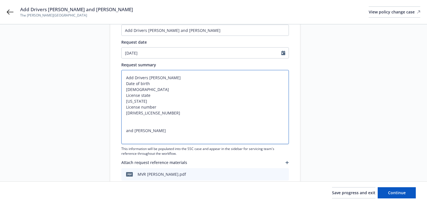
paste textarea "Date of birth"
type textarea "Add Drivers Jorge Chen Date of birth 04/28/1974 License state California Licens…"
type textarea "x"
type textarea "Add Drivers Jorge Chen Date of birth 04/28/1974 License state California Licens…"
click at [151, 136] on textarea "Add Drivers Jorge Chen Date of birth 04/28/1974 License state California Licens…" at bounding box center [205, 107] width 168 height 74
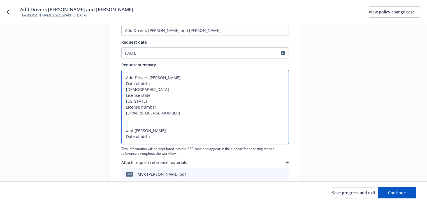
type textarea "x"
type textarea "Add Drivers Jorge Chen Date of birth 04/28/1974 License state California Licens…"
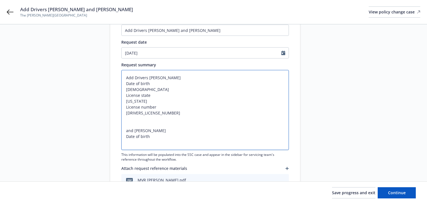
paste textarea "05/12/1983"
type textarea "x"
type textarea "Add Drivers Jorge Chen Date of birth 04/28/1974 License state California Licens…"
click at [151, 141] on textarea "Add Drivers Jorge Chen Date of birth 04/28/1974 License state California Licens…" at bounding box center [205, 110] width 168 height 80
type textarea "x"
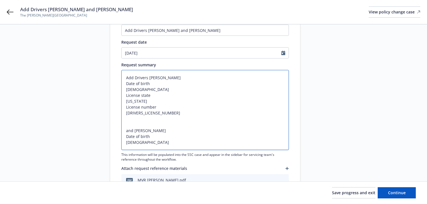
type textarea "Add Drivers Jorge Chen Date of birth 04/28/1974 License state California Licens…"
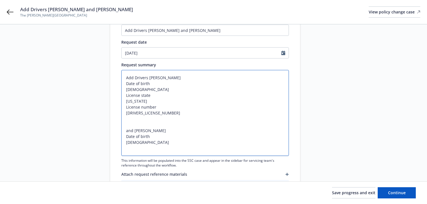
paste textarea "License state California License number"
type textarea "x"
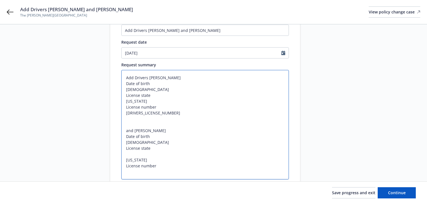
type textarea "Add Drivers Jorge Chen Date of birth 04/28/1974 License state California Licens…"
click at [156, 165] on textarea "Add Drivers Jorge Chen Date of birth 04/28/1974 License state California Licens…" at bounding box center [205, 125] width 168 height 110
type textarea "x"
type textarea "Add Drivers Jorge Chen Date of birth 04/28/1974 License state California Licens…"
paste textarea "Y6595570"
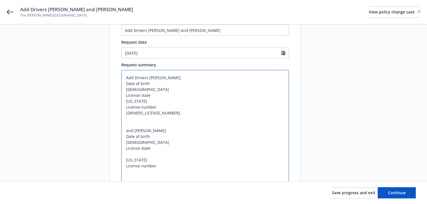
type textarea "x"
type textarea "Add Drivers Jorge Chen Date of birth 04/28/1974 License state California Licens…"
click at [151, 146] on textarea "Add Drivers Jorge Chen Date of birth 04/28/1974 License state California Licens…" at bounding box center [205, 127] width 168 height 115
type textarea "x"
type textarea "Add Drivers Jorge Chen Date of birth 04/28/1974 License state California Licens…"
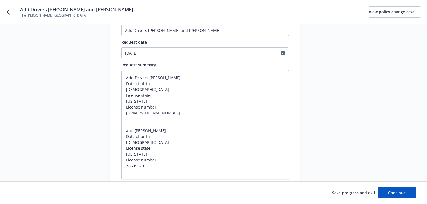
drag, startPoint x: 237, startPoint y: 186, endPoint x: 226, endPoint y: 182, distance: 11.2
click at [237, 186] on div "Save progress and exit Continue" at bounding box center [213, 193] width 427 height 22
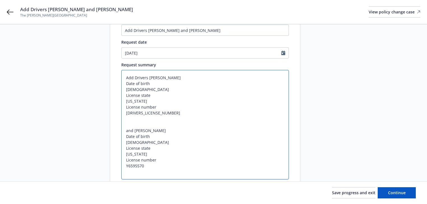
click at [195, 171] on textarea "Add Drivers Jorge Chen Date of birth 04/28/1974 License state California Licens…" at bounding box center [205, 125] width 168 height 110
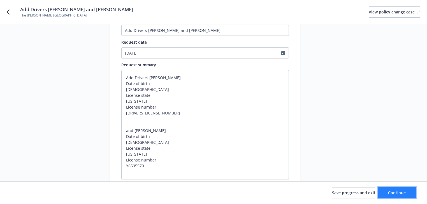
click at [415, 190] on button "Continue" at bounding box center [397, 192] width 38 height 11
type textarea "x"
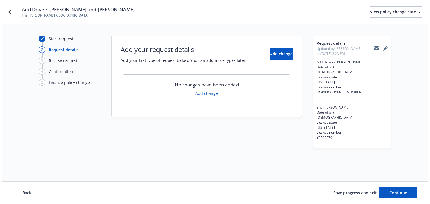
scroll to position [0, 0]
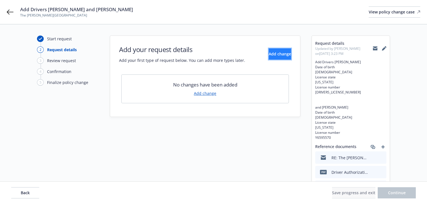
click at [269, 52] on span "Add change" at bounding box center [280, 53] width 22 height 5
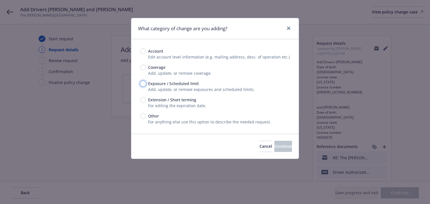
click at [144, 84] on input "Exposure / Scheduled limit" at bounding box center [143, 84] width 6 height 6
radio input "true"
click at [275, 144] on span "Continue" at bounding box center [284, 146] width 18 height 5
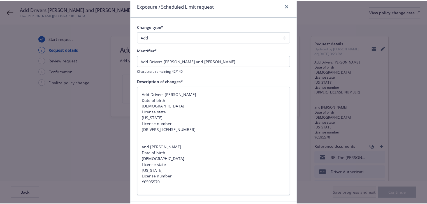
scroll to position [64, 0]
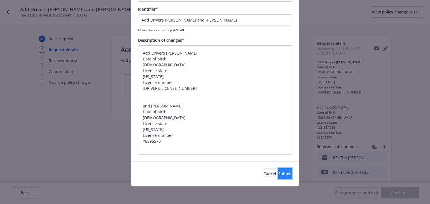
click at [279, 174] on span "Submit" at bounding box center [286, 173] width 14 height 5
type textarea "x"
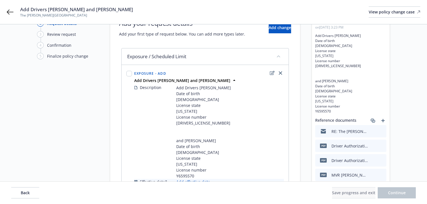
scroll to position [66, 0]
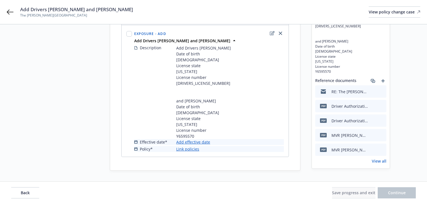
click at [200, 141] on link "Add effective date" at bounding box center [193, 142] width 34 height 6
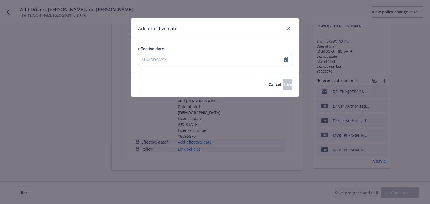
click at [159, 52] on div "Effective date" at bounding box center [215, 55] width 154 height 19
click at [162, 58] on input "Effective date" at bounding box center [211, 59] width 146 height 11
select select "8"
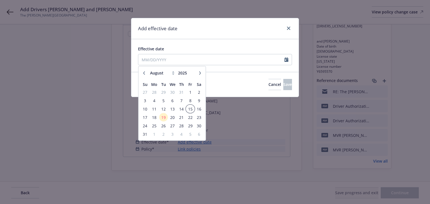
click at [190, 108] on span "15" at bounding box center [191, 109] width 8 height 7
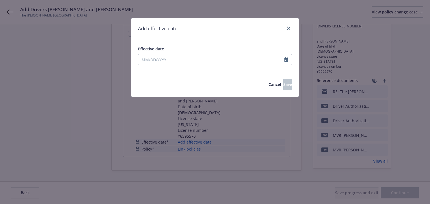
type input "08/15/2025"
click at [284, 83] on button "Save" at bounding box center [288, 84] width 9 height 11
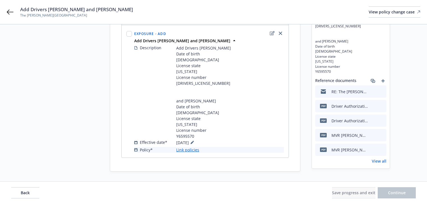
click at [194, 149] on link "Link policies" at bounding box center [187, 150] width 23 height 6
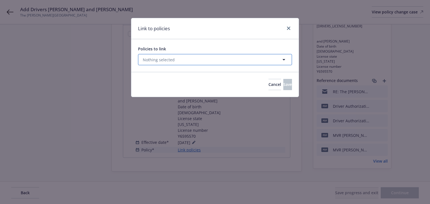
click at [172, 62] on span "Nothing selected" at bounding box center [159, 60] width 32 height 6
select select "ACTIVE"
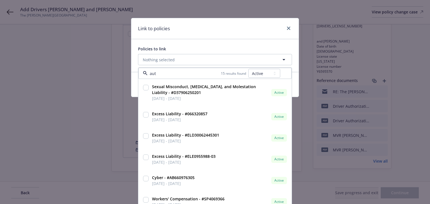
type input "auto"
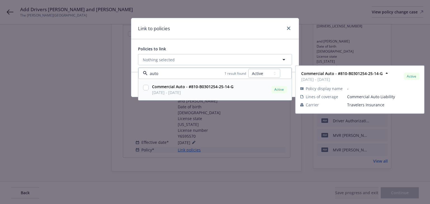
click at [148, 86] on input "checkbox" at bounding box center [146, 88] width 6 height 6
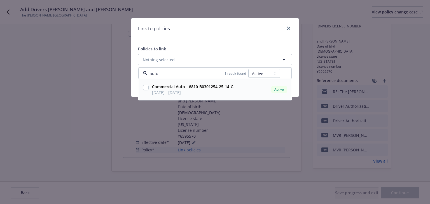
checkbox input "true"
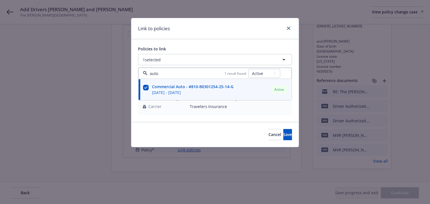
type input "auto"
click at [293, 137] on div "Cancel Save" at bounding box center [215, 134] width 168 height 25
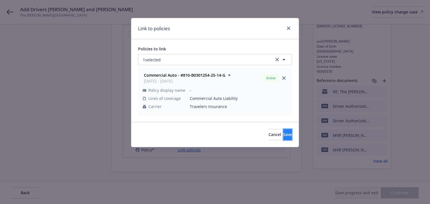
click at [284, 136] on span "Save" at bounding box center [288, 134] width 9 height 5
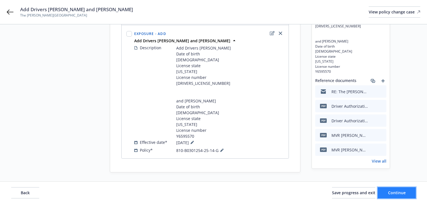
click at [401, 191] on span "Continue" at bounding box center [397, 192] width 18 height 5
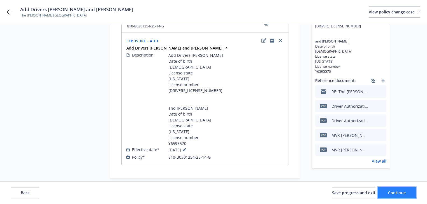
click at [401, 191] on span "Continue" at bounding box center [397, 192] width 18 height 5
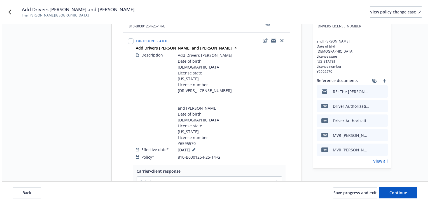
scroll to position [156, 0]
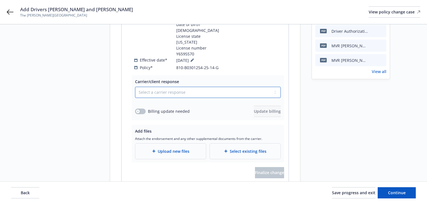
click at [192, 87] on select "Select a carrier response Accepted Accepted with revision No endorsement needed…" at bounding box center [208, 92] width 146 height 11
select select "NO_ENDORSEMENT_NEEDED"
click at [135, 87] on select "Select a carrier response Accepted Accepted with revision No endorsement needed…" at bounding box center [208, 92] width 146 height 11
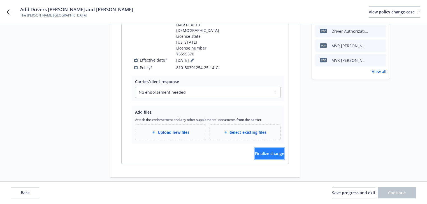
click at [280, 148] on button "Finalize change" at bounding box center [269, 153] width 29 height 11
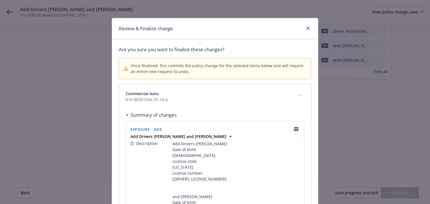
click at [280, 148] on div "Description Add Drivers Jorge Chen Date of birth 04/28/1974 License state Calif…" at bounding box center [215, 188] width 169 height 94
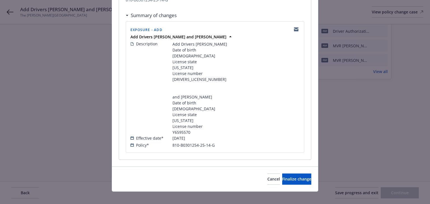
scroll to position [105, 0]
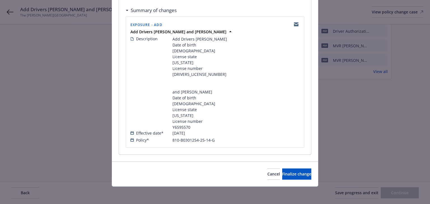
click at [298, 180] on div "Cancel Finalize change" at bounding box center [215, 174] width 206 height 25
click at [279, 179] on div "Cancel Finalize change" at bounding box center [215, 174] width 206 height 25
click at [282, 173] on span "Finalize change" at bounding box center [296, 174] width 29 height 5
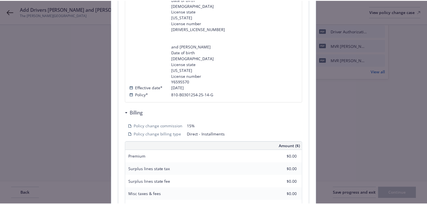
scroll to position [239, 0]
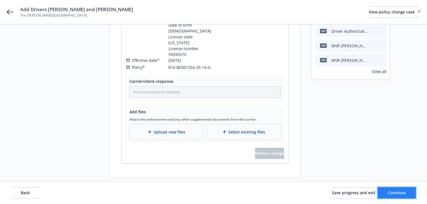
click at [394, 191] on span "Continue" at bounding box center [397, 192] width 18 height 5
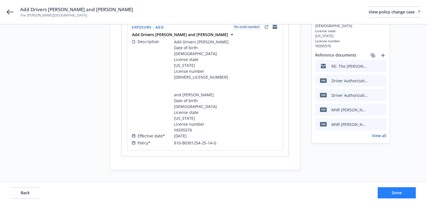
scroll to position [91, 0]
click at [394, 191] on span "Done" at bounding box center [397, 192] width 10 height 5
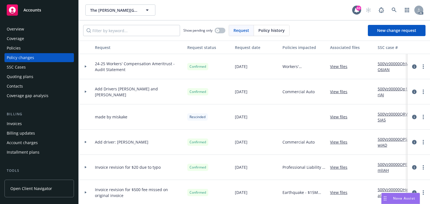
click at [20, 47] on div "Policies" at bounding box center [14, 48] width 14 height 9
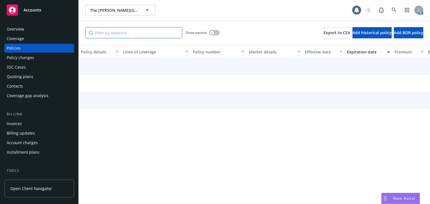
click at [125, 32] on input "Filter by keyword..." at bounding box center [133, 32] width 97 height 11
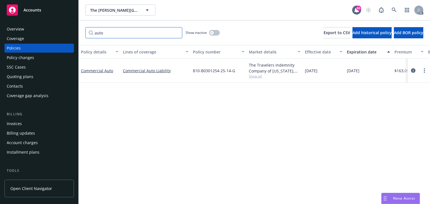
type input "auto"
click at [261, 78] on span "Show all" at bounding box center [275, 76] width 52 height 5
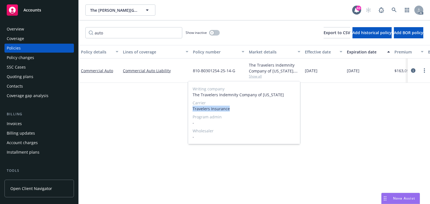
drag, startPoint x: 193, startPoint y: 110, endPoint x: 238, endPoint y: 108, distance: 46.0
click at [238, 108] on div "Writing company The Travelers Indemnity Company of Connecticut Carrier Traveler…" at bounding box center [244, 113] width 112 height 63
copy span "Travelers Insurance"
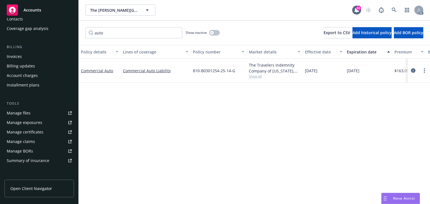
click at [38, 124] on div "Manage exposures" at bounding box center [25, 122] width 36 height 9
click at [391, 8] on link at bounding box center [394, 9] width 11 height 11
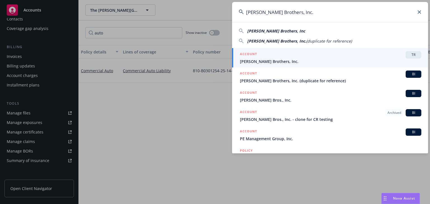
type input "Thoits Brothers, Inc."
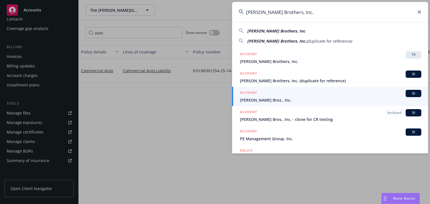
click at [256, 101] on span "Thoits Bros., Inc." at bounding box center [331, 100] width 182 height 6
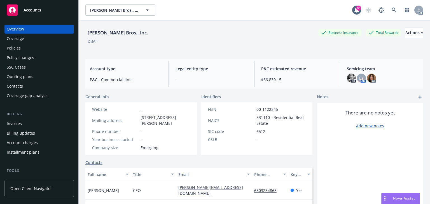
click at [18, 47] on div "Policies" at bounding box center [14, 48] width 14 height 9
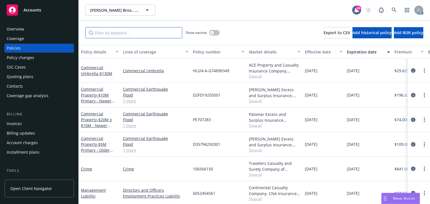
click at [131, 34] on input "Filter by keyword..." at bounding box center [133, 32] width 97 height 11
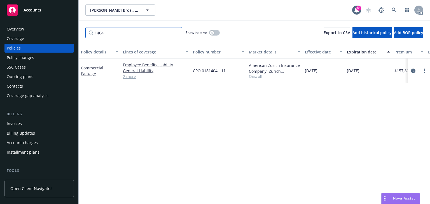
type input "1404"
click at [226, 126] on div "Policy details Lines of coverage Policy number Market details Effective date Ex…" at bounding box center [255, 124] width 352 height 159
click at [412, 69] on icon "circleInformation" at bounding box center [413, 71] width 4 height 4
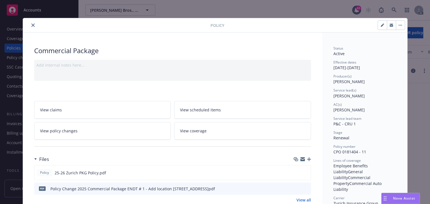
click at [76, 132] on link "View policy changes" at bounding box center [102, 131] width 137 height 18
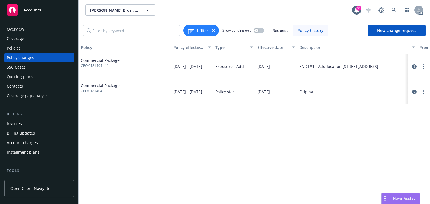
click at [257, 169] on div "Policy Policy effective dates Type Effective date Description Premium change An…" at bounding box center [255, 123] width 352 height 164
click at [269, 128] on div "Policy Policy effective dates Type Effective date Description Premium change An…" at bounding box center [255, 123] width 352 height 164
click at [413, 67] on icon "circleInformation" at bounding box center [415, 66] width 4 height 4
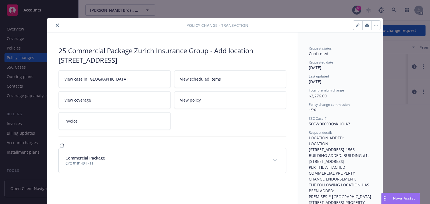
scroll to position [17, 0]
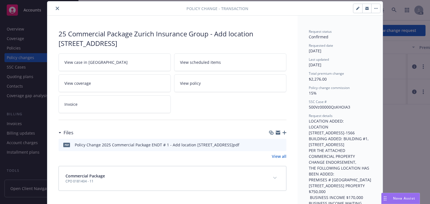
click at [281, 143] on icon "preview file" at bounding box center [281, 145] width 5 height 4
click at [108, 61] on link "View case in SSC" at bounding box center [115, 63] width 112 height 18
click at [56, 7] on icon "close" at bounding box center [57, 8] width 3 height 3
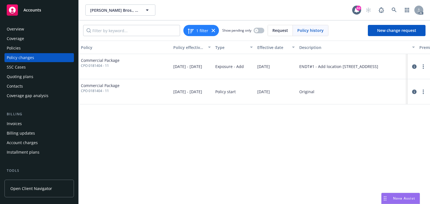
click at [332, 140] on div "Policy Policy effective dates Type Effective date Description Premium change An…" at bounding box center [255, 123] width 352 height 164
click at [219, 139] on div "Policy Policy effective dates Type Effective date Description Premium change An…" at bounding box center [255, 123] width 352 height 164
click at [390, 9] on link at bounding box center [394, 9] width 11 height 11
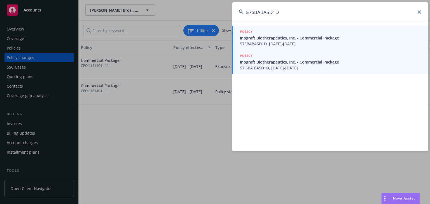
type input "57SBABA5D1D"
click at [272, 66] on span "57 SBA BA5D1D, 10/24/2024-10/24/2025" at bounding box center [331, 68] width 182 height 6
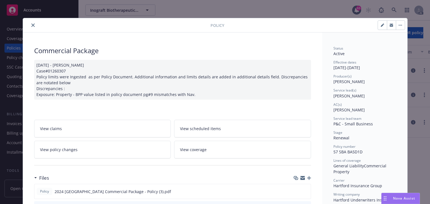
click at [76, 154] on link "View policy changes" at bounding box center [102, 150] width 137 height 18
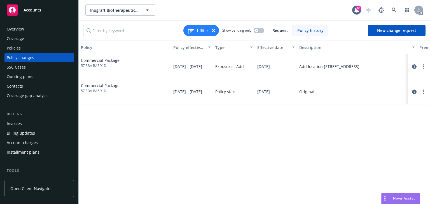
click at [217, 172] on div "Policy Policy effective dates Type Effective date Description Premium change An…" at bounding box center [255, 123] width 352 height 164
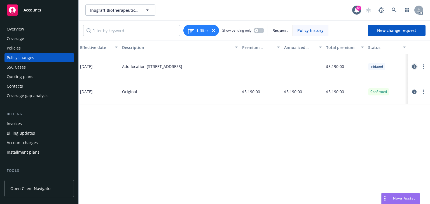
click at [414, 65] on icon "circleInformation" at bounding box center [415, 66] width 4 height 4
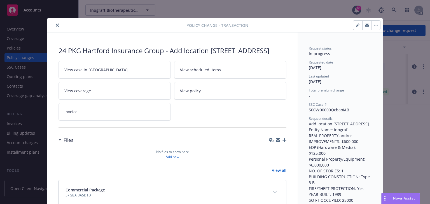
scroll to position [17, 0]
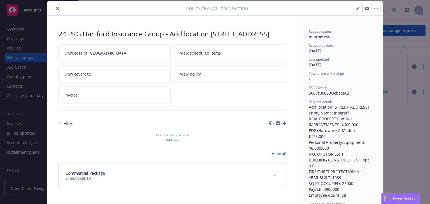
click at [106, 62] on link "View case in SSC" at bounding box center [115, 53] width 112 height 18
click at [57, 8] on icon "close" at bounding box center [57, 8] width 3 height 3
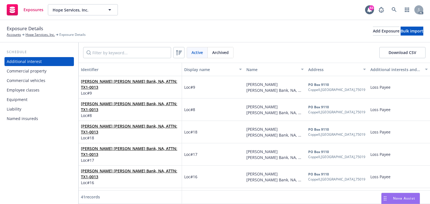
click at [35, 81] on div "Commercial vehicles" at bounding box center [26, 80] width 39 height 9
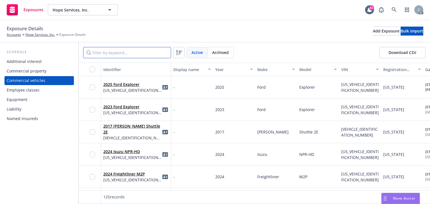
drag, startPoint x: 135, startPoint y: 56, endPoint x: 138, endPoint y: 59, distance: 4.0
click at [135, 56] on input "Filter by keyword..." at bounding box center [127, 52] width 88 height 11
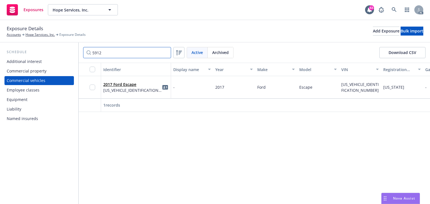
type input "5912"
click at [129, 89] on span "1FMCU0GDXHUC95912" at bounding box center [132, 90] width 59 height 6
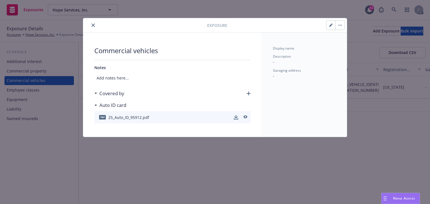
click at [339, 22] on button "button" at bounding box center [340, 25] width 9 height 9
click at [341, 41] on link "Archive" at bounding box center [352, 40] width 32 height 11
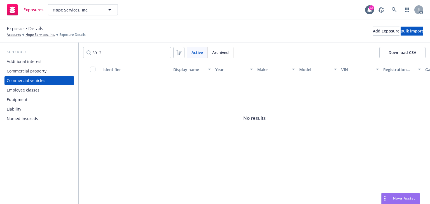
click at [225, 53] on span "Archived" at bounding box center [220, 53] width 17 height 6
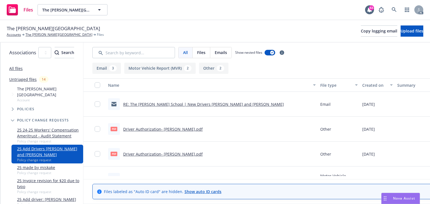
click at [223, 106] on link "RE: The [PERSON_NAME] School | New Drivers [PERSON_NAME] and [PERSON_NAME]" at bounding box center [203, 104] width 161 height 5
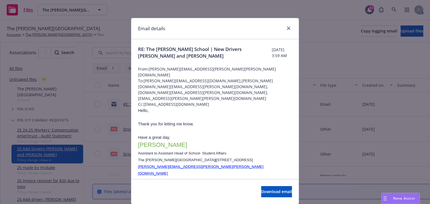
click at [216, 121] on p "Thank you for letting me know." at bounding box center [215, 124] width 154 height 7
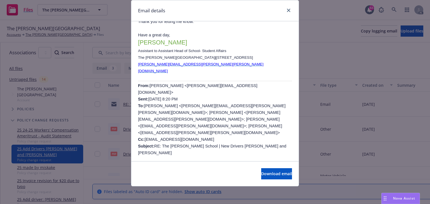
scroll to position [78, 0]
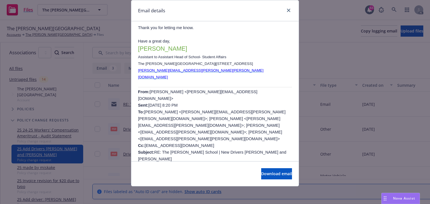
click at [290, 8] on div at bounding box center [287, 10] width 9 height 7
click at [286, 8] on link "close" at bounding box center [289, 10] width 7 height 7
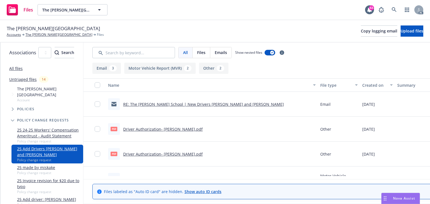
scroll to position [88, 0]
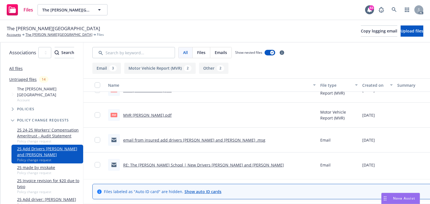
click at [177, 141] on link "email from insured add drivers [PERSON_NAME] and [PERSON_NAME] .msg" at bounding box center [194, 140] width 142 height 5
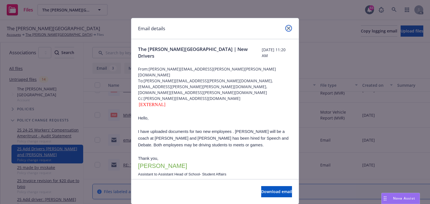
click at [286, 26] on link "close" at bounding box center [289, 28] width 7 height 7
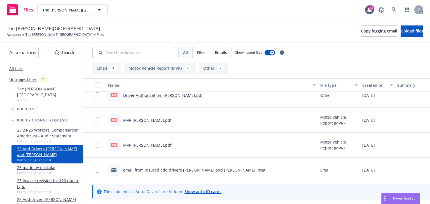
scroll to position [22, 0]
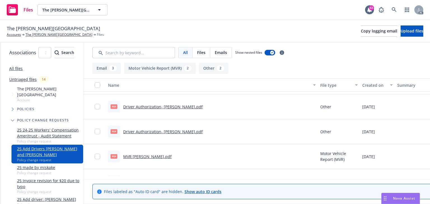
click at [202, 107] on link "Driver Authorization- Jorge Chen.pdf" at bounding box center [163, 106] width 80 height 5
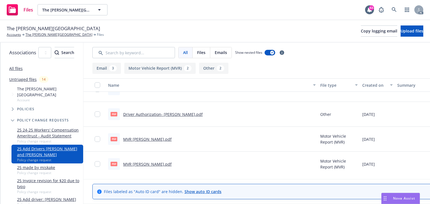
scroll to position [0, 0]
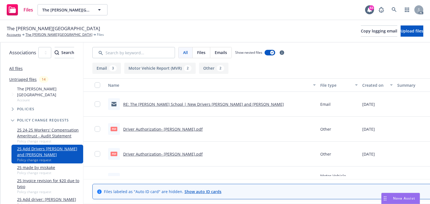
click at [201, 104] on link "RE: The Harker School | New Drivers Jorge Chen and Travis Cochran" at bounding box center [203, 104] width 161 height 5
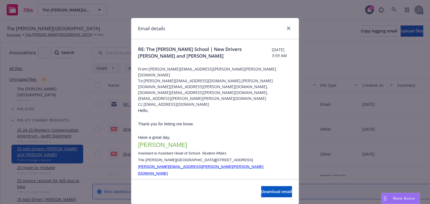
click at [243, 128] on p at bounding box center [215, 131] width 154 height 7
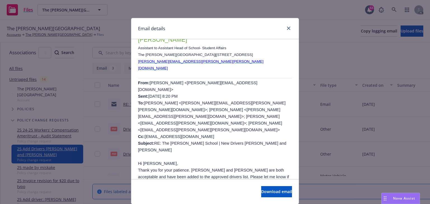
scroll to position [112, 0]
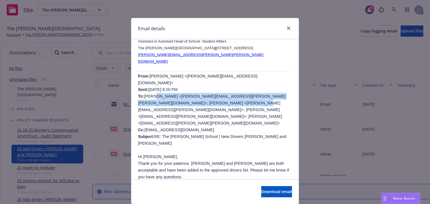
drag, startPoint x: 150, startPoint y: 67, endPoint x: 234, endPoint y: 73, distance: 84.1
click at [234, 74] on span "Lena West <lena.west@newfront.com> Sent: Friday, August 15, 2025 8:20 PM To: Br…" at bounding box center [212, 110] width 149 height 72
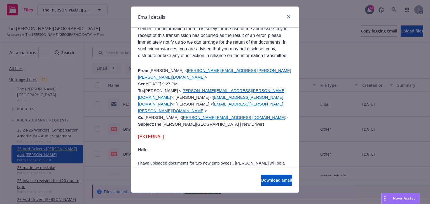
scroll to position [18, 0]
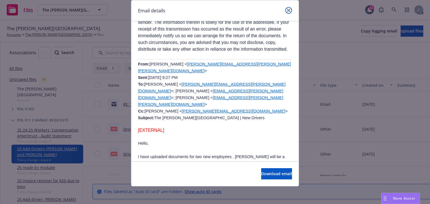
click at [287, 11] on icon "close" at bounding box center [288, 10] width 3 height 3
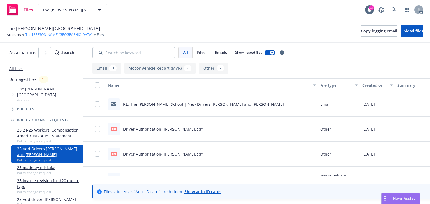
click at [40, 35] on link "The Harker School" at bounding box center [59, 34] width 67 height 5
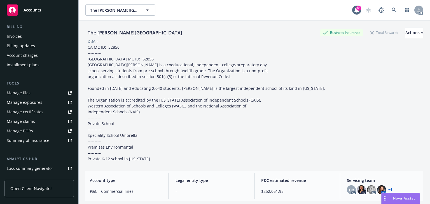
scroll to position [90, 0]
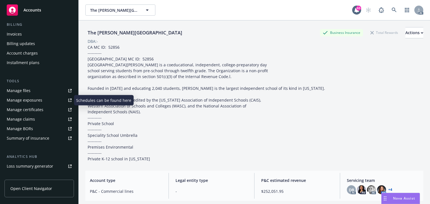
click at [38, 101] on div "Manage exposures" at bounding box center [25, 100] width 36 height 9
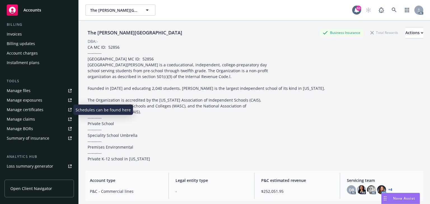
scroll to position [0, 0]
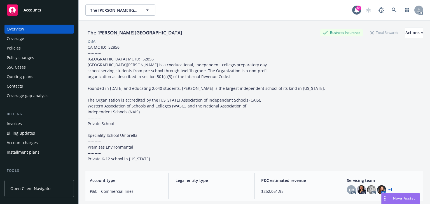
click at [22, 46] on div "Policies" at bounding box center [39, 48] width 65 height 9
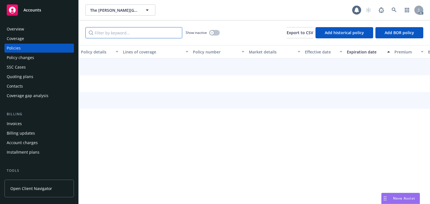
click at [110, 36] on input "Filter by keyword..." at bounding box center [133, 32] width 97 height 11
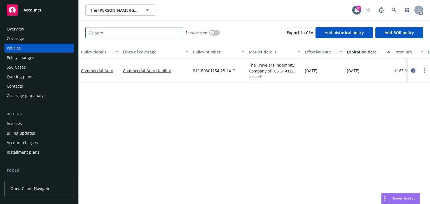
type input "auto"
click at [413, 70] on icon "circleInformation" at bounding box center [413, 70] width 4 height 4
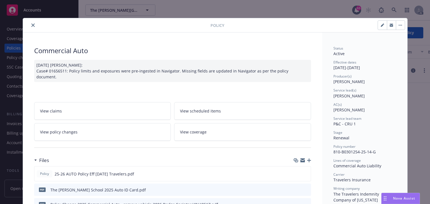
click at [31, 26] on icon "close" at bounding box center [32, 25] width 3 height 3
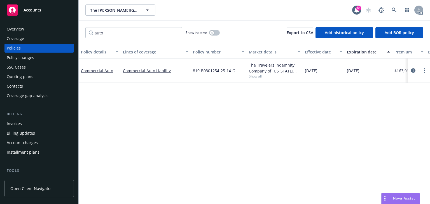
click at [18, 59] on div "Policy changes" at bounding box center [20, 57] width 27 height 9
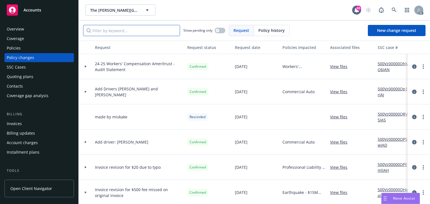
click at [111, 32] on input "Filter by keyword..." at bounding box center [131, 30] width 97 height 11
paste input "Add Drivers [PERSON_NAME] and [PERSON_NAME]"
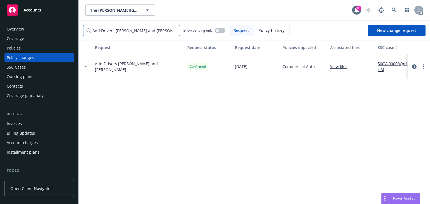
type input "Add Drivers [PERSON_NAME] and [PERSON_NAME]"
click at [86, 67] on div at bounding box center [86, 66] width 14 height 25
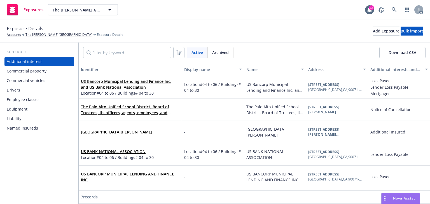
drag, startPoint x: 31, startPoint y: 93, endPoint x: 64, endPoint y: 85, distance: 34.2
click at [31, 93] on div "Drivers" at bounding box center [39, 90] width 65 height 9
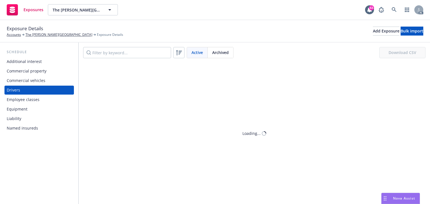
click at [138, 58] on div "Active Archived Download CSV" at bounding box center [255, 53] width 352 height 20
click at [125, 51] on input "Filter by keyword..." at bounding box center [127, 52] width 88 height 11
paste input "Jorge"
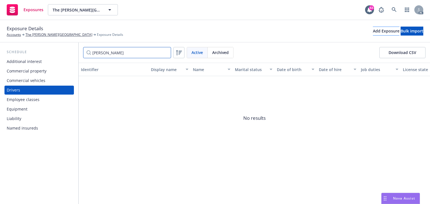
type input "Jorge"
click at [373, 31] on div "Add Exposure" at bounding box center [386, 31] width 27 height 8
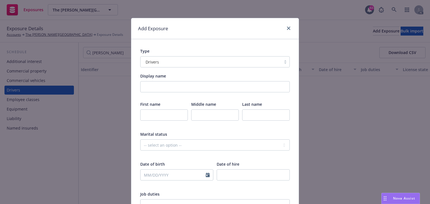
click at [156, 109] on div "First name" at bounding box center [164, 114] width 48 height 27
click at [156, 117] on input "text" at bounding box center [164, 115] width 48 height 11
paste input "Jorge"
type input "Jorge"
drag, startPoint x: 250, startPoint y: 120, endPoint x: 250, endPoint y: 115, distance: 4.8
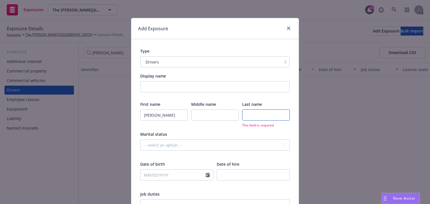
click at [250, 115] on input "text" at bounding box center [266, 115] width 48 height 11
paste input "Chen"
type input "Chen"
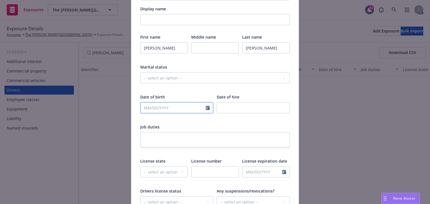
click at [174, 109] on input "text" at bounding box center [173, 108] width 65 height 11
select select "8"
type input "04/28/1974"
click at [227, 123] on div "First name Jorge Middle name Last name Chen Marital status -- select an option …" at bounding box center [215, 139] width 150 height 211
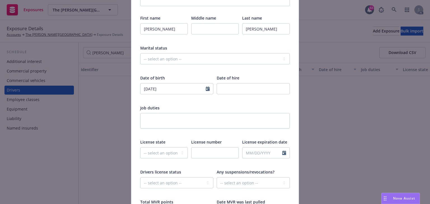
scroll to position [112, 0]
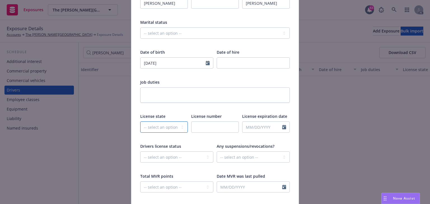
click at [161, 128] on select "-- select an option -- Alaska Alabama Arkansas American Samoa Arizona Californi…" at bounding box center [164, 127] width 48 height 11
click at [140, 122] on select "-- select an option -- Alaska Alabama Arkansas American Samoa Arizona Californi…" at bounding box center [164, 127] width 48 height 11
click at [155, 125] on select "-- select an option -- Alaska Alabama Arkansas American Samoa Arizona Californi…" at bounding box center [164, 127] width 48 height 11
select select "CA"
click at [140, 122] on select "-- select an option -- Alaska Alabama Arkansas American Samoa Arizona Californi…" at bounding box center [164, 127] width 48 height 11
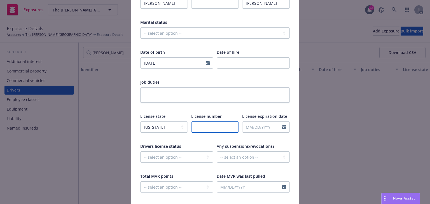
click at [217, 129] on input "text" at bounding box center [215, 127] width 48 height 11
type input "A6522705"
click at [211, 139] on div at bounding box center [215, 137] width 48 height 5
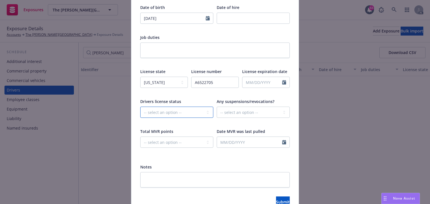
drag, startPoint x: 169, startPoint y: 114, endPoint x: 168, endPoint y: 118, distance: 3.7
click at [169, 114] on select "-- select an option -- Cancelled Denied Disqualified Expired Invalid Limited No…" at bounding box center [176, 112] width 73 height 11
select select "VALID"
click at [140, 107] on select "-- select an option -- Cancelled Denied Disqualified Expired Invalid Limited No…" at bounding box center [176, 112] width 73 height 11
select select "8"
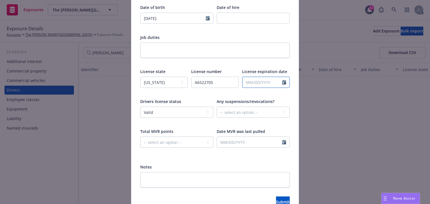
click at [264, 80] on input "text" at bounding box center [263, 82] width 40 height 11
type input "04/28/2026"
click at [278, 64] on div at bounding box center [215, 62] width 150 height 5
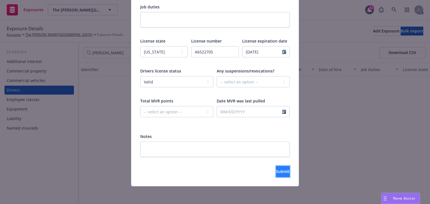
click at [276, 172] on span "Submit" at bounding box center [283, 171] width 14 height 5
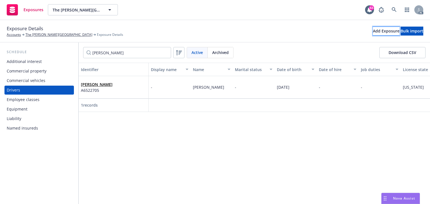
click at [373, 29] on div "Add Exposure" at bounding box center [386, 31] width 27 height 8
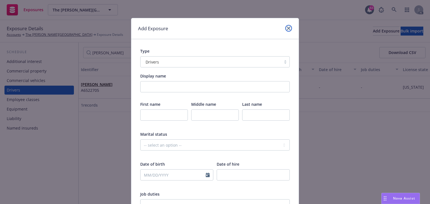
click at [287, 27] on icon "close" at bounding box center [288, 28] width 3 height 3
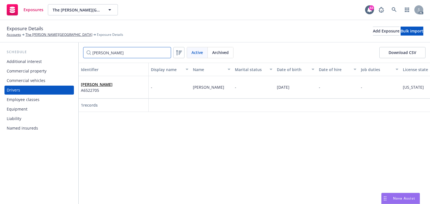
drag, startPoint x: 104, startPoint y: 53, endPoint x: 77, endPoint y: 55, distance: 27.3
click at [80, 54] on div "Jorge Active Archived Download CSV" at bounding box center [255, 53] width 352 height 20
paste input "Travis"
type input "Travis"
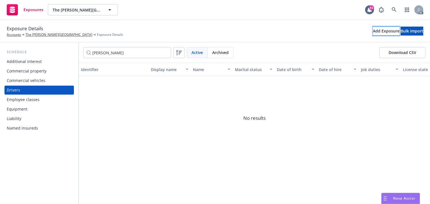
click at [373, 33] on div "Add Exposure" at bounding box center [386, 31] width 27 height 8
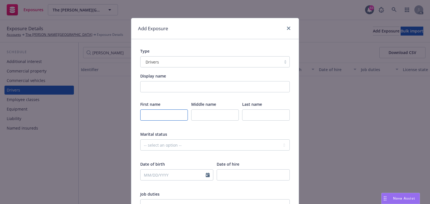
click at [157, 118] on input "text" at bounding box center [164, 115] width 48 height 11
paste input "Travis"
type input "Travis"
click at [250, 115] on input "text" at bounding box center [266, 115] width 48 height 11
paste input "Cochran"
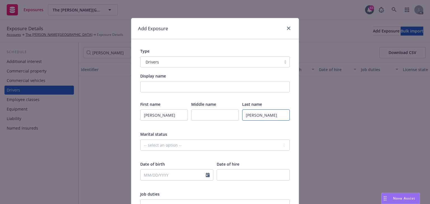
type input "Cochran"
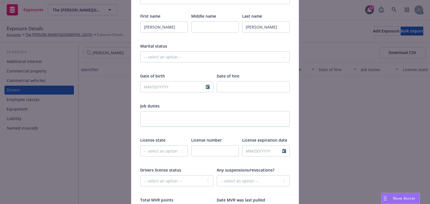
scroll to position [135, 0]
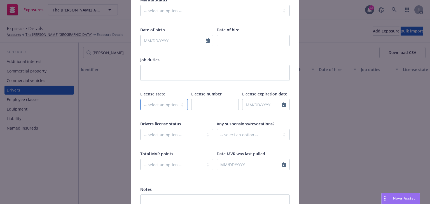
click at [159, 100] on select "-- select an option -- Alaska Alabama Arkansas American Samoa Arizona Californi…" at bounding box center [164, 104] width 48 height 11
select select "CA"
click at [140, 99] on select "-- select an option -- Alaska Alabama Arkansas American Samoa Arizona Californi…" at bounding box center [164, 104] width 48 height 11
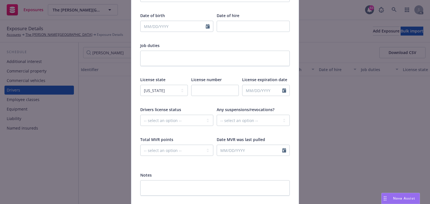
scroll to position [157, 0]
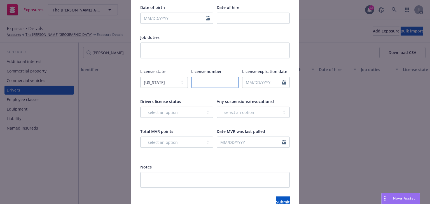
click at [194, 84] on input "text" at bounding box center [215, 82] width 48 height 11
type input "Y6595570"
click at [198, 93] on div at bounding box center [215, 92] width 48 height 5
click at [164, 17] on input "text" at bounding box center [173, 18] width 65 height 11
select select "8"
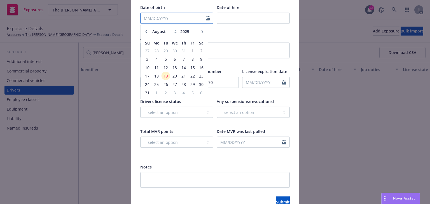
type input "4"
click at [150, 20] on input "5/15/1983" at bounding box center [173, 18] width 65 height 11
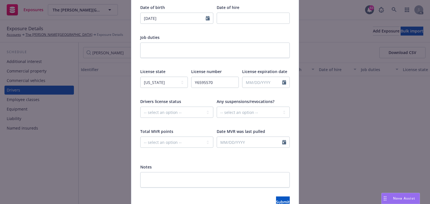
type input "05/12/1983"
click at [251, 29] on div at bounding box center [253, 28] width 73 height 5
click at [180, 112] on select "-- select an option -- Cancelled Denied Disqualified Expired Invalid Limited No…" at bounding box center [176, 112] width 73 height 11
select select "VALID"
click at [140, 107] on select "-- select an option -- Cancelled Denied Disqualified Expired Invalid Limited No…" at bounding box center [176, 112] width 73 height 11
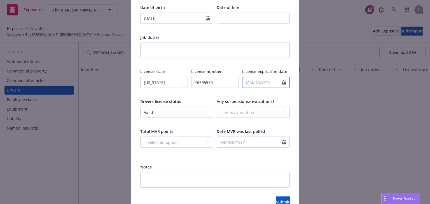
select select "8"
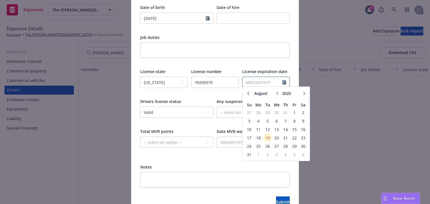
click at [255, 81] on input "text" at bounding box center [263, 82] width 40 height 11
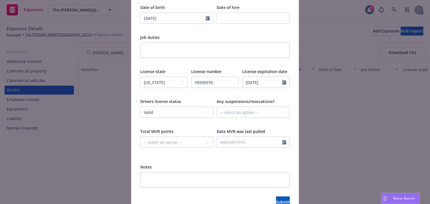
type input "05/12/2029"
click at [267, 62] on div at bounding box center [215, 62] width 150 height 5
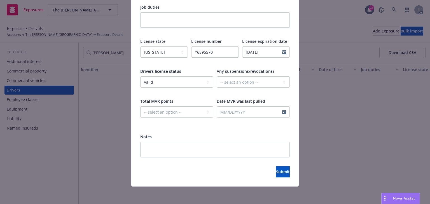
scroll to position [187, 0]
click at [278, 172] on span "Submit" at bounding box center [283, 171] width 14 height 5
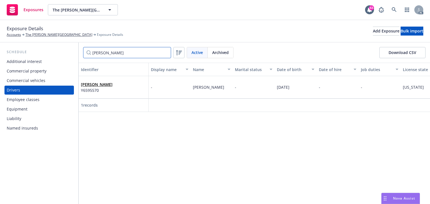
drag, startPoint x: 26, startPoint y: 50, endPoint x: -8, endPoint y: 50, distance: 34.8
click at [0, 50] on html "Exposures The Harker School The Harker School 63 AC Exposure Details Accounts T…" at bounding box center [215, 102] width 430 height 204
click at [96, 82] on link "Travis Cochran" at bounding box center [97, 84] width 32 height 5
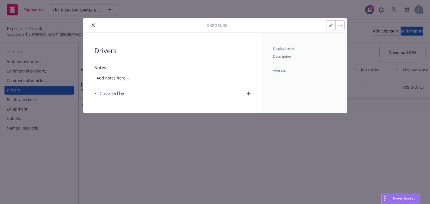
click at [250, 94] on icon "button" at bounding box center [249, 94] width 4 height 4
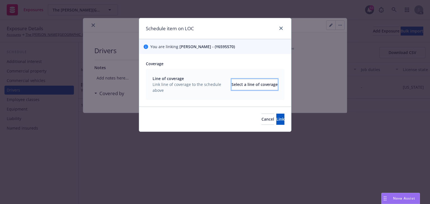
click at [249, 83] on div "Select a line of coverage" at bounding box center [255, 84] width 46 height 11
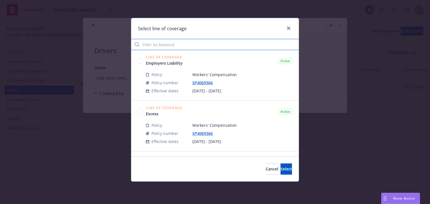
click at [159, 44] on input "Filter by keyword" at bounding box center [215, 44] width 168 height 11
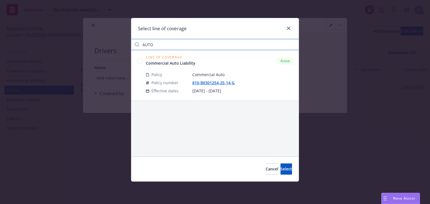
type input "AUTO"
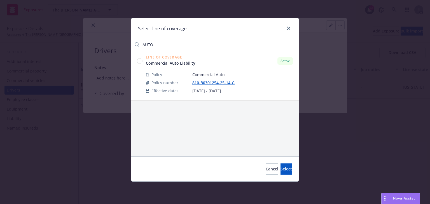
click at [140, 59] on circle at bounding box center [139, 60] width 5 height 5
click at [284, 170] on button "Select" at bounding box center [286, 169] width 11 height 11
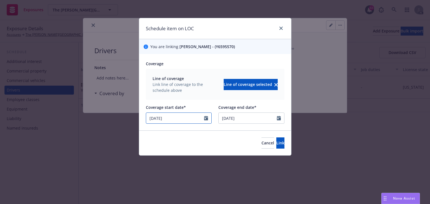
click at [189, 122] on div "06/01/2025" at bounding box center [179, 118] width 66 height 11
click at [209, 129] on button "button" at bounding box center [208, 131] width 7 height 7
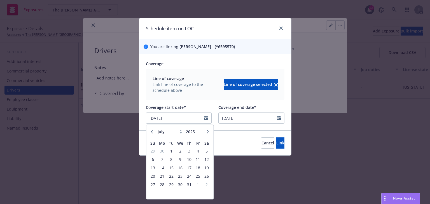
click at [209, 129] on button "button" at bounding box center [208, 131] width 7 height 7
select select "8"
drag, startPoint x: 196, startPoint y: 168, endPoint x: 200, endPoint y: 167, distance: 3.4
click at [196, 167] on span "15" at bounding box center [198, 167] width 8 height 7
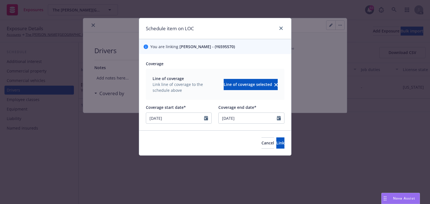
type input "08/15/2025"
click at [277, 145] on span "Link" at bounding box center [281, 142] width 8 height 5
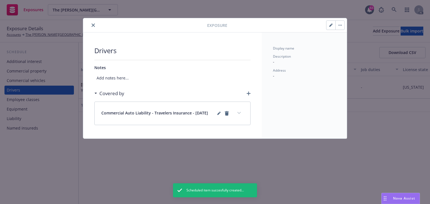
click at [240, 114] on button "expand content" at bounding box center [239, 113] width 9 height 9
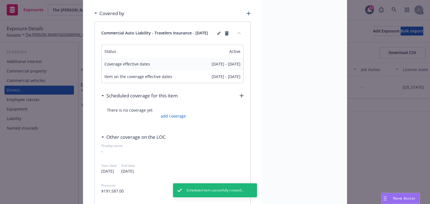
scroll to position [90, 0]
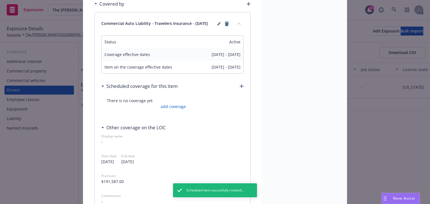
click at [179, 110] on div "There is no coverage yet add coverage" at bounding box center [172, 103] width 142 height 23
click at [179, 108] on link "add coverage" at bounding box center [172, 107] width 27 height 6
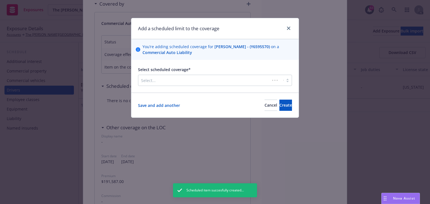
click at [190, 82] on div at bounding box center [204, 80] width 126 height 7
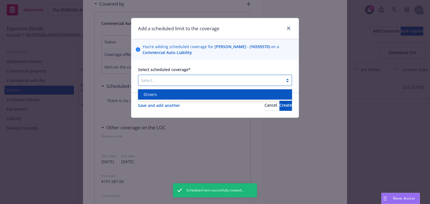
click at [186, 94] on div "Drivers" at bounding box center [215, 95] width 147 height 6
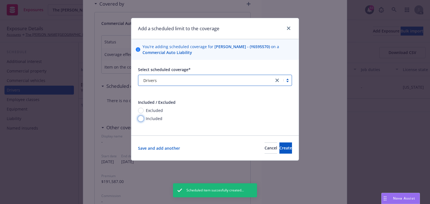
click at [142, 117] on input "Included" at bounding box center [141, 119] width 6 height 6
radio input "true"
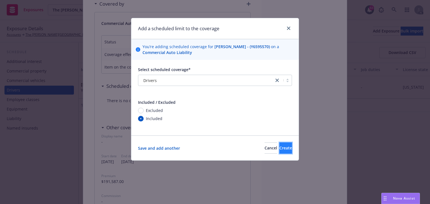
click at [280, 146] on button "Create" at bounding box center [286, 148] width 13 height 11
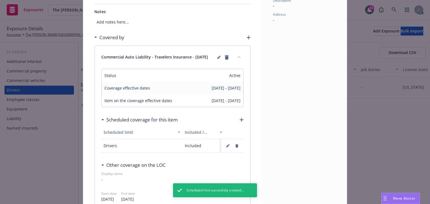
scroll to position [0, 0]
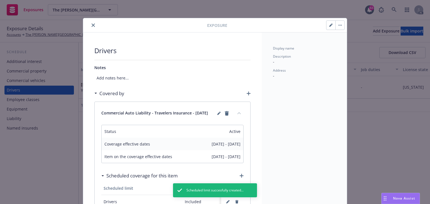
click at [93, 27] on button "close" at bounding box center [93, 25] width 7 height 7
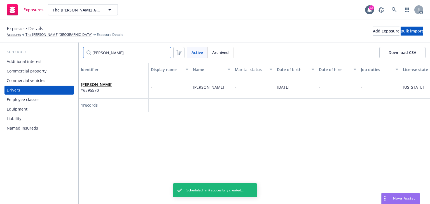
drag, startPoint x: 139, startPoint y: 62, endPoint x: 12, endPoint y: 52, distance: 127.7
click at [25, 53] on div "Schedule Additional interest Commercial property Commercial vehicles Drivers Em…" at bounding box center [215, 124] width 430 height 162
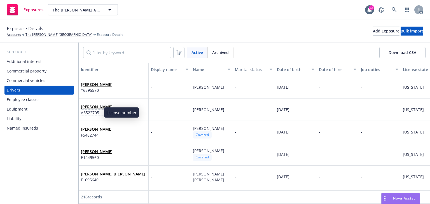
click at [94, 111] on span "A6522705" at bounding box center [97, 113] width 32 height 6
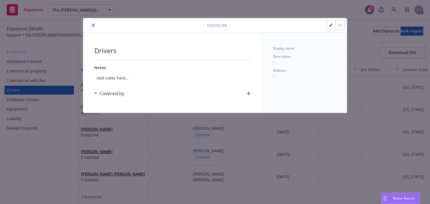
click at [249, 94] on icon "button" at bounding box center [249, 94] width 4 height 4
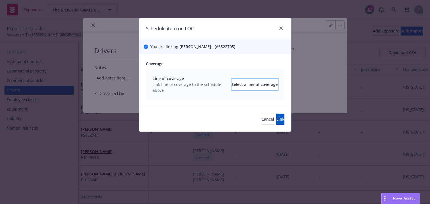
click at [246, 83] on div "Select a line of coverage" at bounding box center [255, 84] width 46 height 11
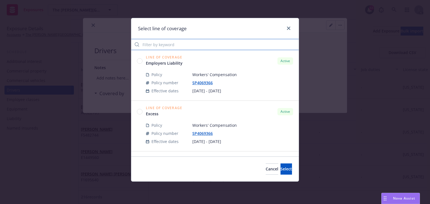
click at [172, 45] on input "Filter by keyword" at bounding box center [215, 44] width 168 height 11
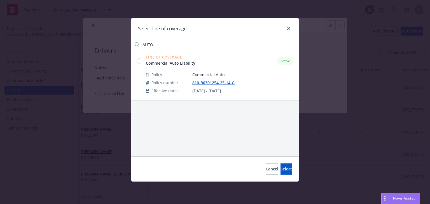
type input "AUTO"
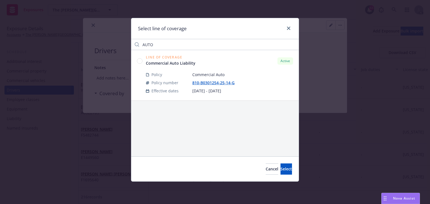
drag, startPoint x: 138, startPoint y: 60, endPoint x: 146, endPoint y: 67, distance: 10.3
click at [138, 60] on circle at bounding box center [139, 60] width 5 height 5
click at [281, 165] on button "Select" at bounding box center [286, 169] width 11 height 11
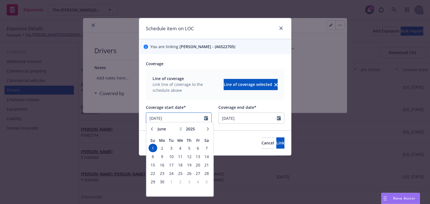
click at [187, 122] on input "06/01/2025" at bounding box center [175, 118] width 58 height 11
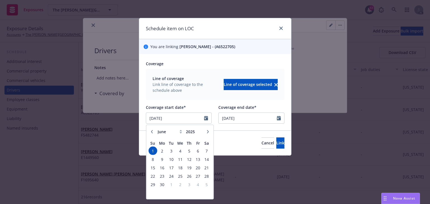
click at [209, 131] on icon "button" at bounding box center [207, 131] width 3 height 3
select select "8"
click at [196, 168] on span "15" at bounding box center [198, 167] width 8 height 7
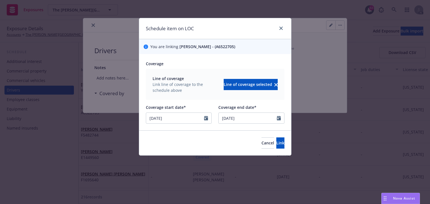
type input "08/15/2025"
click at [277, 146] on button "Link" at bounding box center [281, 143] width 8 height 11
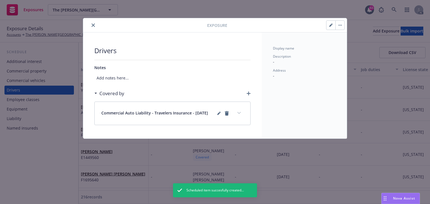
click at [239, 114] on button "expand content" at bounding box center [239, 113] width 9 height 9
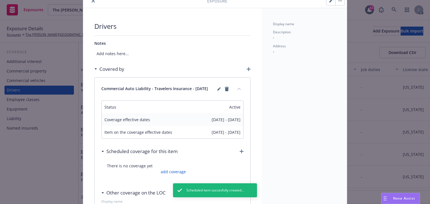
scroll to position [67, 0]
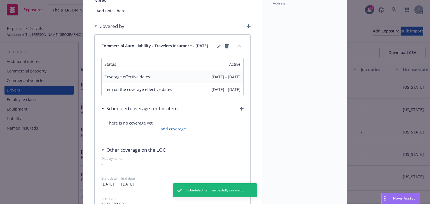
click at [178, 130] on link "add coverage" at bounding box center [172, 129] width 27 height 6
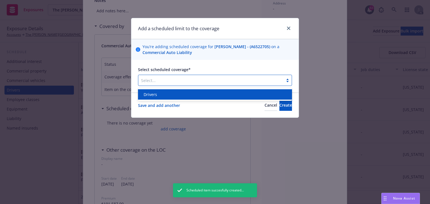
click at [163, 81] on div at bounding box center [211, 80] width 140 height 7
click at [158, 99] on div "Drivers" at bounding box center [215, 94] width 154 height 10
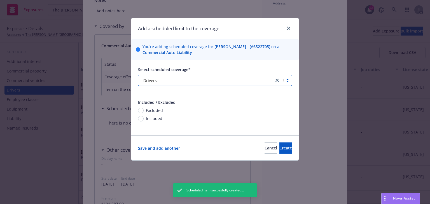
click at [147, 119] on span "Included" at bounding box center [154, 119] width 17 height 6
click at [144, 119] on input "Included" at bounding box center [141, 119] width 6 height 6
radio input "true"
click at [286, 148] on button "Create" at bounding box center [286, 148] width 13 height 11
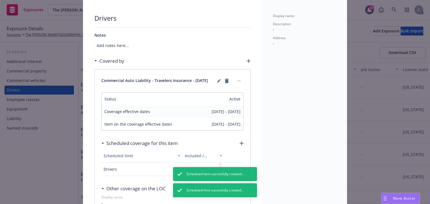
scroll to position [0, 0]
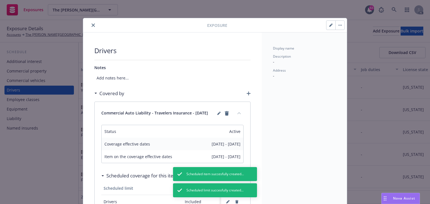
click at [92, 26] on icon "close" at bounding box center [93, 25] width 3 height 3
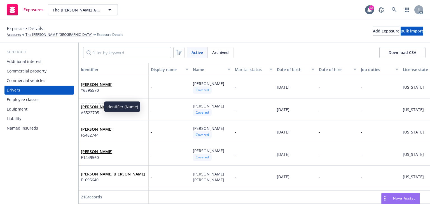
click at [89, 107] on link "Jorge Chen" at bounding box center [97, 106] width 32 height 5
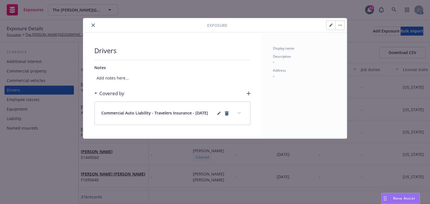
click at [330, 26] on icon "button" at bounding box center [331, 25] width 3 height 3
select select "CA"
select select "VALID"
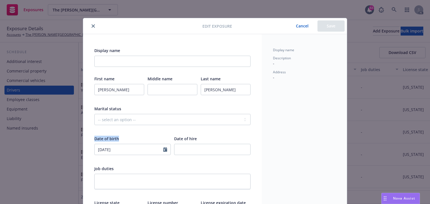
copy span "Date of birth"
drag, startPoint x: 88, startPoint y: 136, endPoint x: 122, endPoint y: 150, distance: 36.4
click at [122, 150] on div "Display name First name Jorge Middle name Last name Chen Marital status -- sele…" at bounding box center [172, 183] width 179 height 298
select select "4"
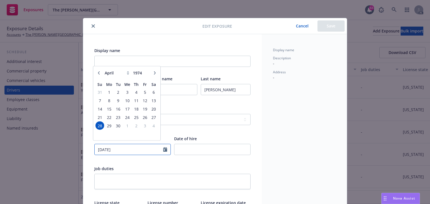
drag, startPoint x: 139, startPoint y: 150, endPoint x: 56, endPoint y: 146, distance: 83.0
click at [56, 146] on div "Edit exposure Cancel Save Display name First name Jorge Middle name Last name C…" at bounding box center [215, 102] width 430 height 204
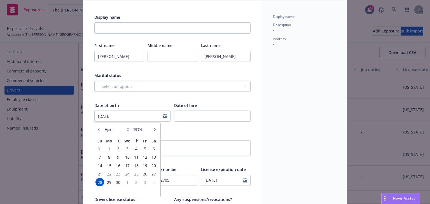
scroll to position [90, 0]
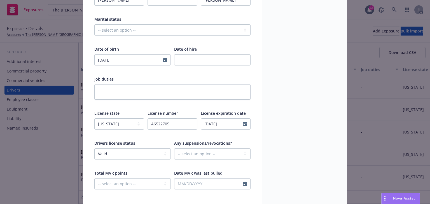
click at [133, 171] on div "Total MVR points" at bounding box center [132, 173] width 77 height 6
drag, startPoint x: 142, startPoint y: 111, endPoint x: 198, endPoint y: 114, distance: 57.0
click at [198, 114] on div "License state -- select an option -- Alaska Alabama Arkansas American Samoa Ari…" at bounding box center [172, 123] width 156 height 27
drag, startPoint x: 140, startPoint y: 107, endPoint x: 93, endPoint y: 114, distance: 47.9
click at [139, 108] on div "First name Jorge Middle name Last name Chen Marital status -- select an option …" at bounding box center [172, 91] width 156 height 211
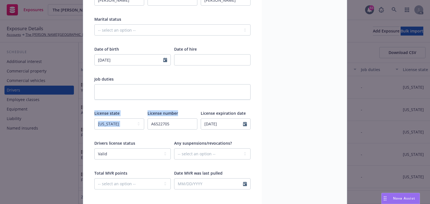
drag, startPoint x: 90, startPoint y: 110, endPoint x: 184, endPoint y: 130, distance: 96.0
click at [184, 130] on div "Display name First name Jorge Middle name Last name Chen Marital status -- sele…" at bounding box center [172, 94] width 179 height 298
copy div "License state -- select an option -- Alaska Alabama Arkansas American Samoa Ari…"
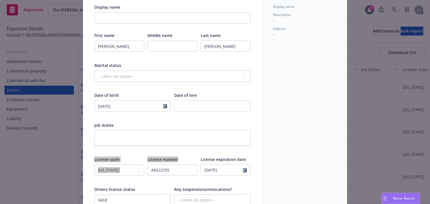
scroll to position [0, 0]
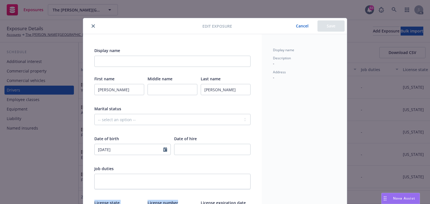
click at [305, 26] on button "Cancel" at bounding box center [302, 25] width 31 height 11
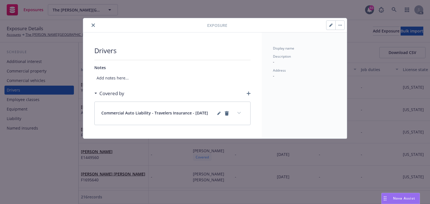
click at [92, 23] on button "close" at bounding box center [93, 25] width 7 height 7
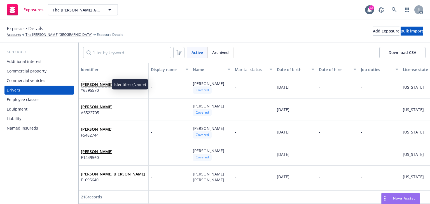
click at [98, 85] on link "Travis Cochran" at bounding box center [97, 84] width 32 height 5
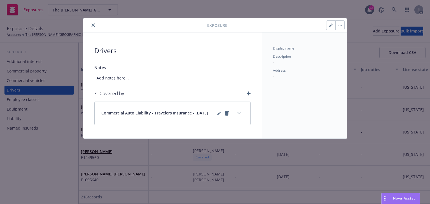
click at [328, 25] on button "button" at bounding box center [331, 25] width 9 height 9
select select "CA"
select select "VALID"
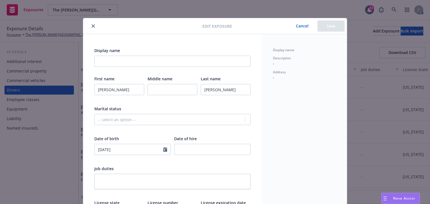
scroll to position [67, 0]
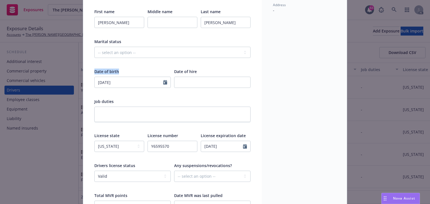
drag, startPoint x: 129, startPoint y: 71, endPoint x: 136, endPoint y: 70, distance: 6.7
click at [136, 70] on div "Display name First name Travis Middle name Last name Cochran Marital status -- …" at bounding box center [172, 116] width 179 height 298
copy span "Date of birth"
select select "5"
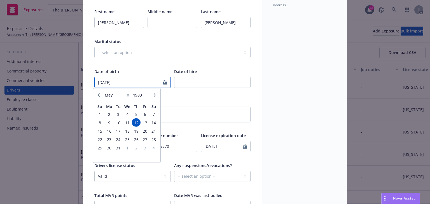
drag, startPoint x: 130, startPoint y: 83, endPoint x: 136, endPoint y: 83, distance: 6.2
click at [136, 83] on input "05/12/1983" at bounding box center [129, 82] width 69 height 11
click at [214, 61] on div at bounding box center [172, 62] width 156 height 5
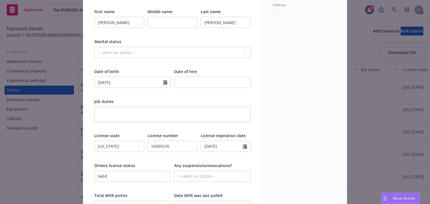
scroll to position [112, 0]
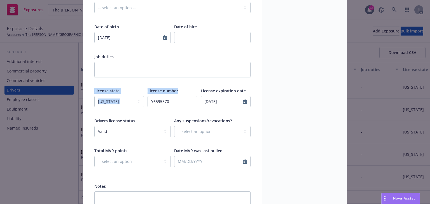
copy div "License state -- select an option -- Alaska Alabama Arkansas American Samoa Ari…"
drag, startPoint x: 95, startPoint y: 86, endPoint x: 170, endPoint y: 101, distance: 75.9
click at [170, 101] on div "Display name First name Travis Middle name Last name Cochran Marital status -- …" at bounding box center [172, 71] width 179 height 298
drag, startPoint x: 171, startPoint y: 100, endPoint x: 106, endPoint y: 99, distance: 64.2
click at [106, 99] on div "License state -- select an option -- Alaska Alabama Arkansas American Samoa Ari…" at bounding box center [172, 101] width 156 height 27
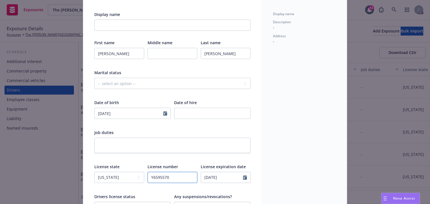
scroll to position [22, 0]
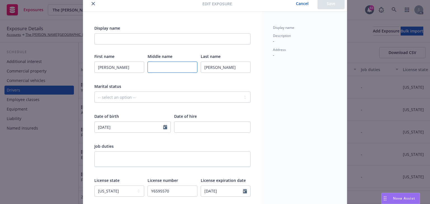
click at [166, 69] on input "text" at bounding box center [173, 67] width 50 height 11
type input "Wayne"
click at [326, 3] on button "Save" at bounding box center [331, 3] width 27 height 11
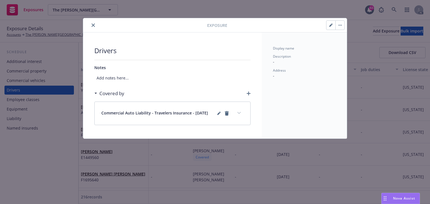
click at [94, 26] on icon "close" at bounding box center [93, 25] width 3 height 3
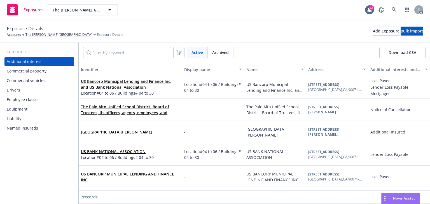
click at [35, 93] on div "Drivers" at bounding box center [39, 90] width 65 height 9
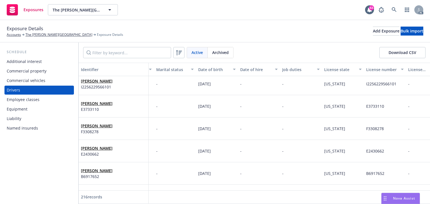
drag, startPoint x: 159, startPoint y: 204, endPoint x: 159, endPoint y: 196, distance: 8.2
click at [173, 202] on div "Identifier Display name Name Marital status Date of birth Date of hire Job duti…" at bounding box center [255, 134] width 352 height 142
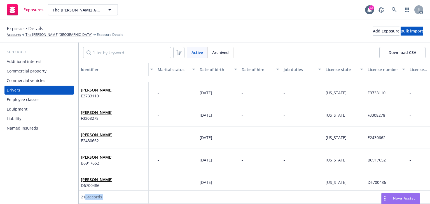
scroll to position [209, 0]
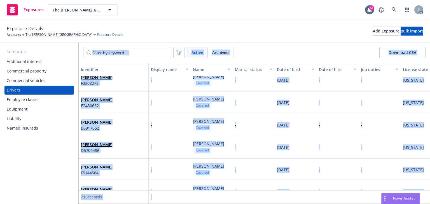
drag, startPoint x: 150, startPoint y: 201, endPoint x: 58, endPoint y: 196, distance: 91.8
click at [58, 196] on div "Schedule Additional interest Commercial property Commercial vehicles Drivers Em…" at bounding box center [215, 124] width 430 height 162
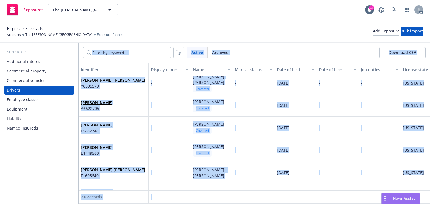
scroll to position [0, 0]
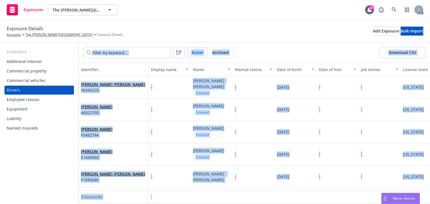
click at [279, 50] on div "Active Archived Download CSV" at bounding box center [254, 52] width 343 height 11
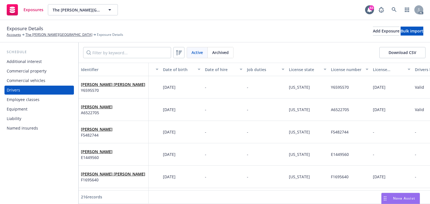
scroll to position [0, 118]
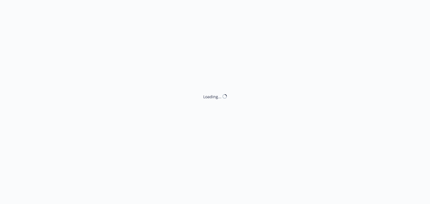
select select "ACCEPTED"
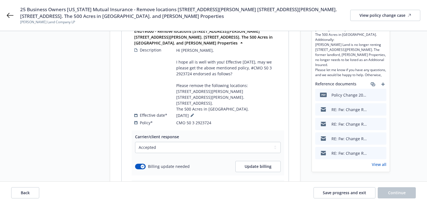
scroll to position [135, 0]
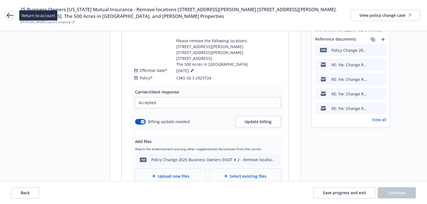
click at [8, 16] on icon at bounding box center [10, 15] width 7 height 7
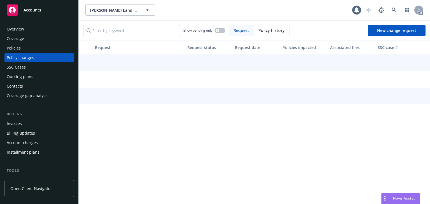
click at [25, 50] on div "Policies" at bounding box center [39, 48] width 65 height 9
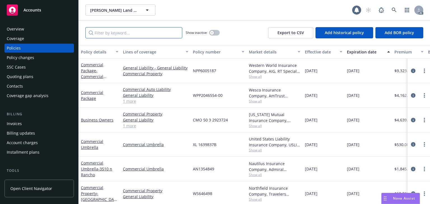
click at [110, 36] on input "Filter by keyword..." at bounding box center [133, 32] width 97 height 11
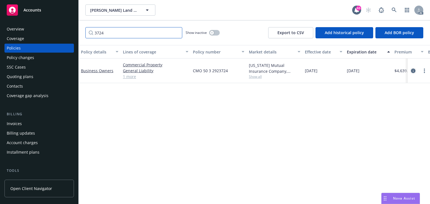
type input "3724"
click at [413, 69] on icon "circleInformation" at bounding box center [413, 71] width 4 height 4
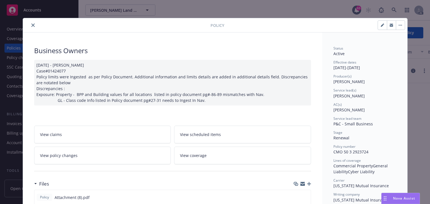
scroll to position [17, 0]
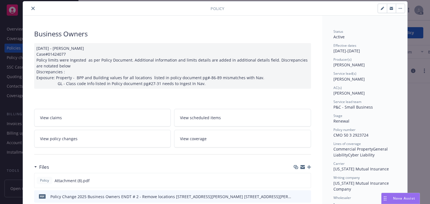
drag, startPoint x: 331, startPoint y: 92, endPoint x: 362, endPoint y: 91, distance: 30.8
copy span "[PERSON_NAME]"
